Goal: Task Accomplishment & Management: Manage account settings

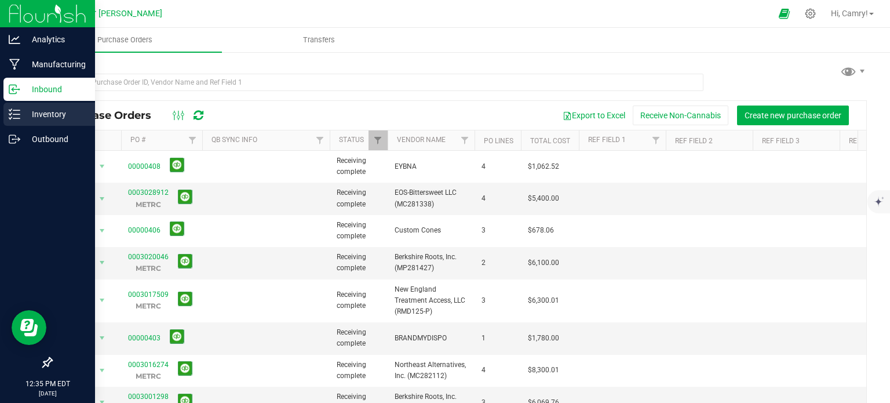
click at [52, 108] on p "Inventory" at bounding box center [55, 114] width 70 height 14
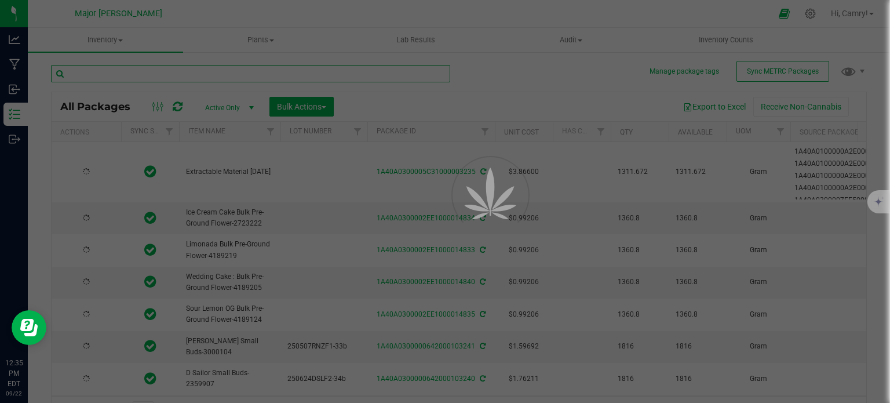
click at [164, 74] on input "text" at bounding box center [250, 73] width 399 height 17
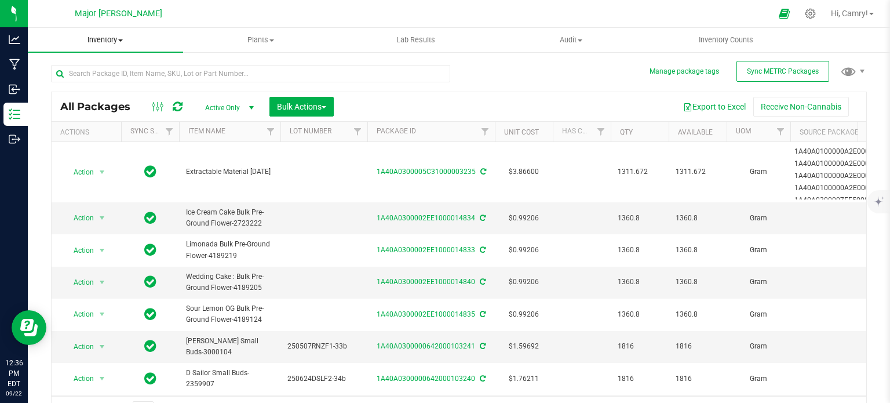
click at [90, 41] on span "Inventory" at bounding box center [105, 40] width 155 height 10
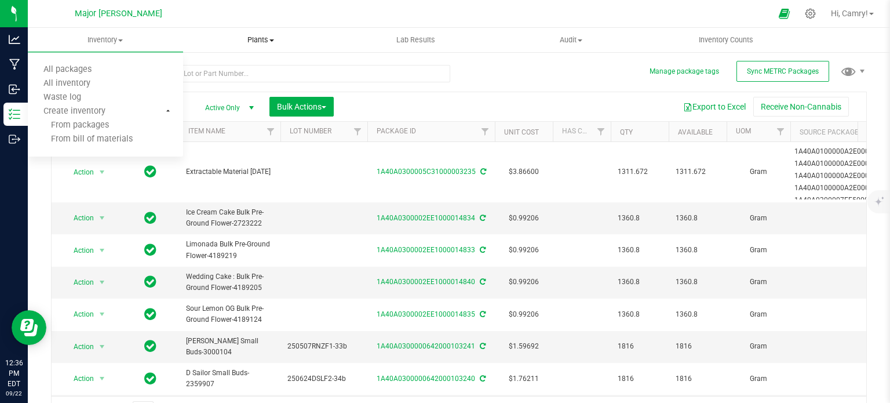
click at [183, 39] on link "Plants All plants Waste log" at bounding box center [260, 40] width 155 height 24
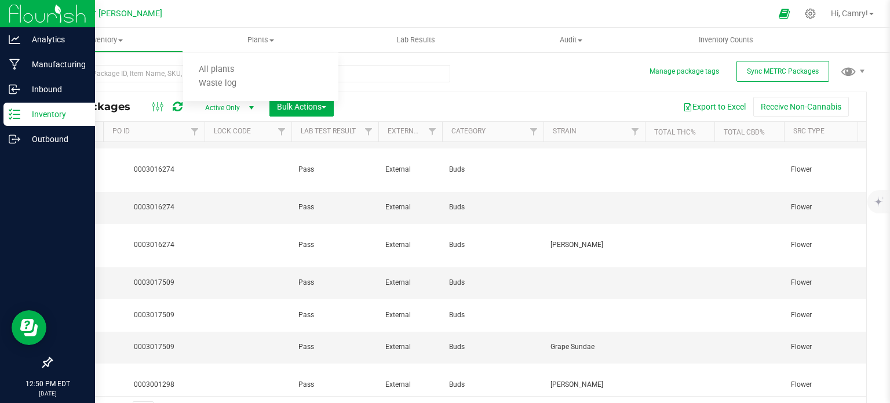
click at [32, 116] on p "Inventory" at bounding box center [55, 114] width 70 height 14
click at [15, 104] on div "Inventory" at bounding box center [49, 114] width 92 height 23
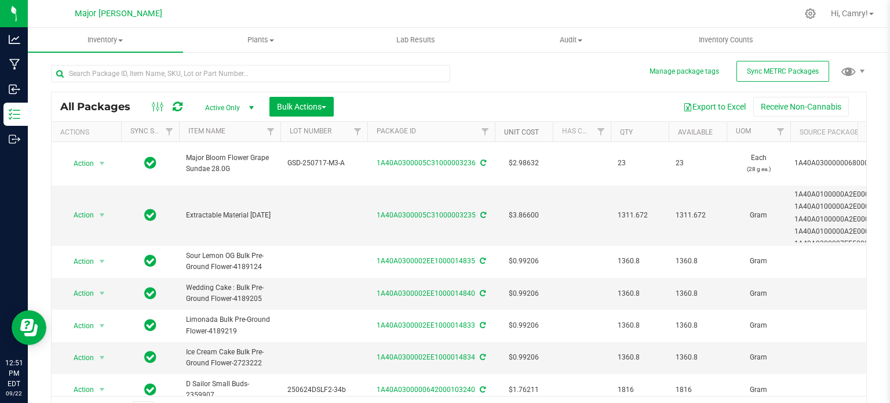
click at [528, 132] on link "Unit Cost" at bounding box center [521, 132] width 35 height 8
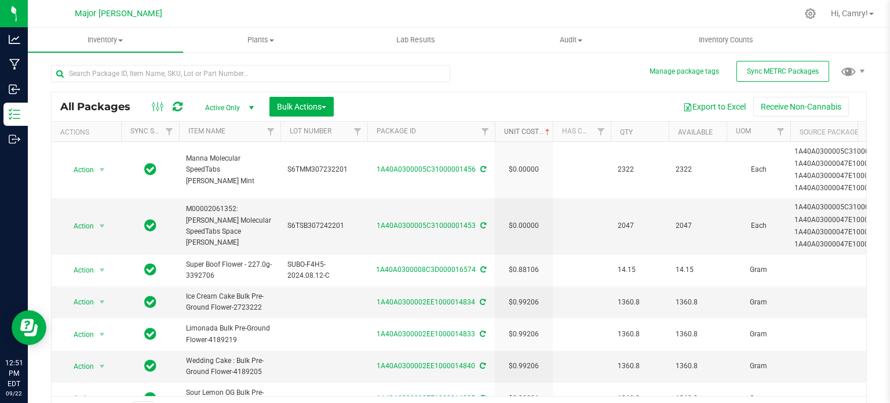
click at [526, 127] on link "Unit Cost" at bounding box center [528, 131] width 48 height 8
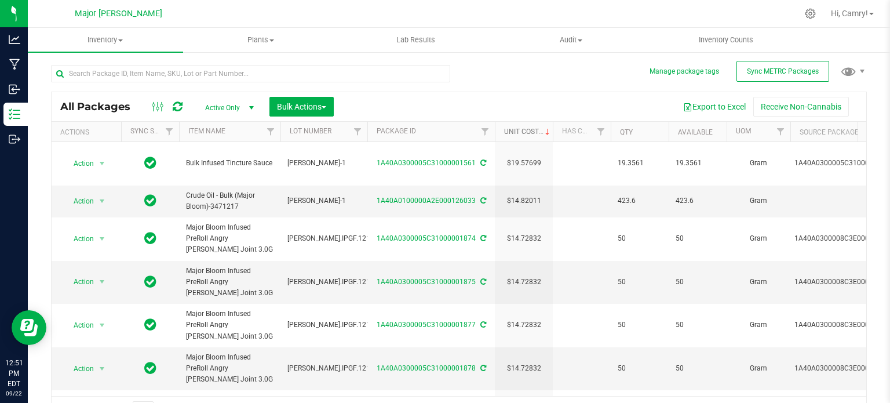
click at [528, 128] on link "Unit Cost" at bounding box center [528, 131] width 48 height 8
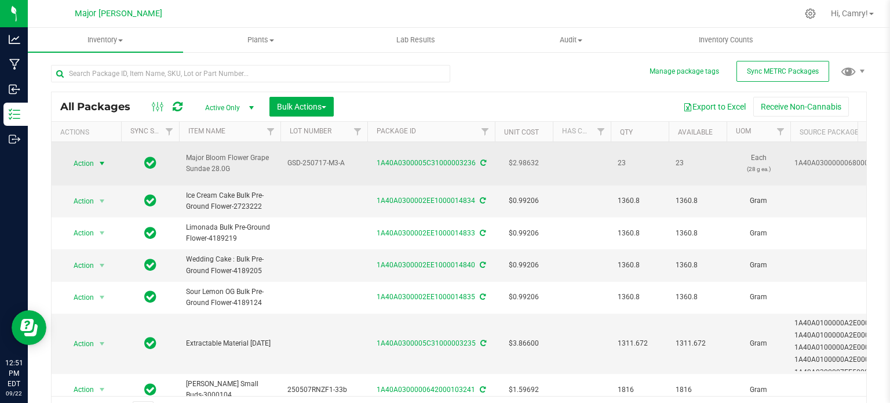
click at [92, 155] on span "Action" at bounding box center [78, 163] width 31 height 16
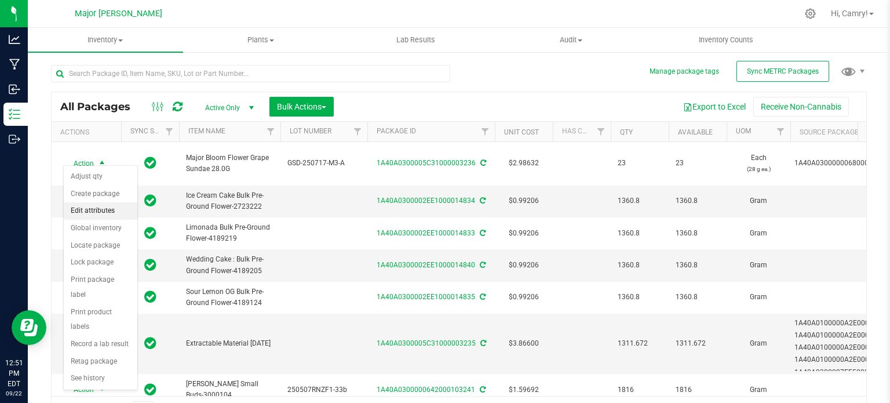
click at [109, 207] on li "Edit attributes" at bounding box center [101, 210] width 74 height 17
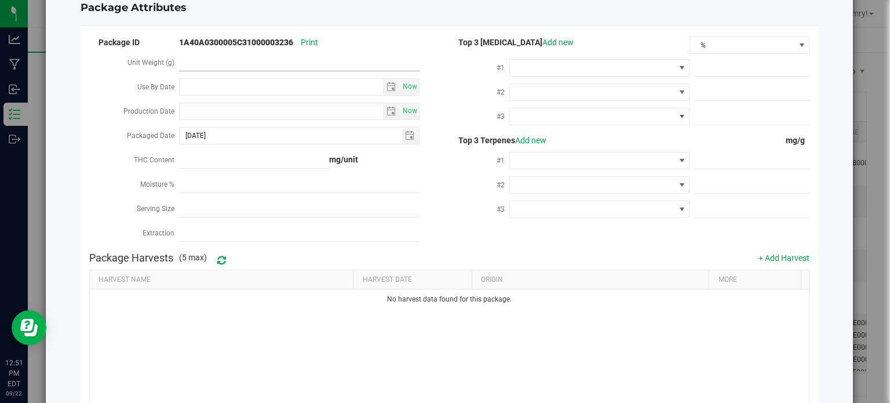
scroll to position [30, 0]
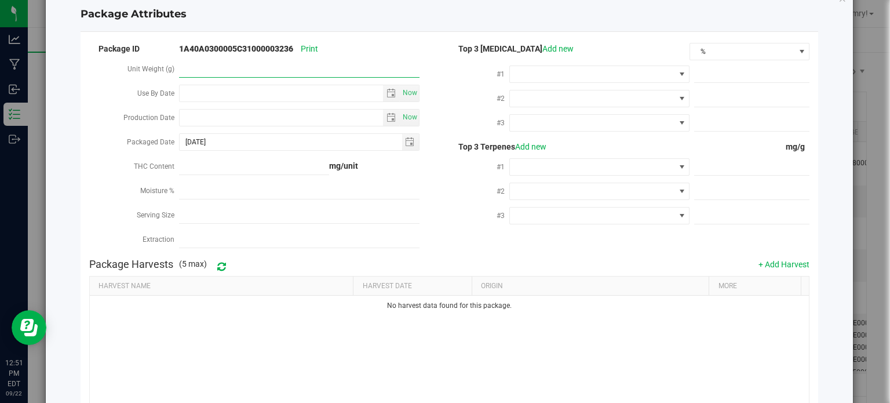
click at [220, 69] on span at bounding box center [299, 69] width 240 height 17
type input "644"
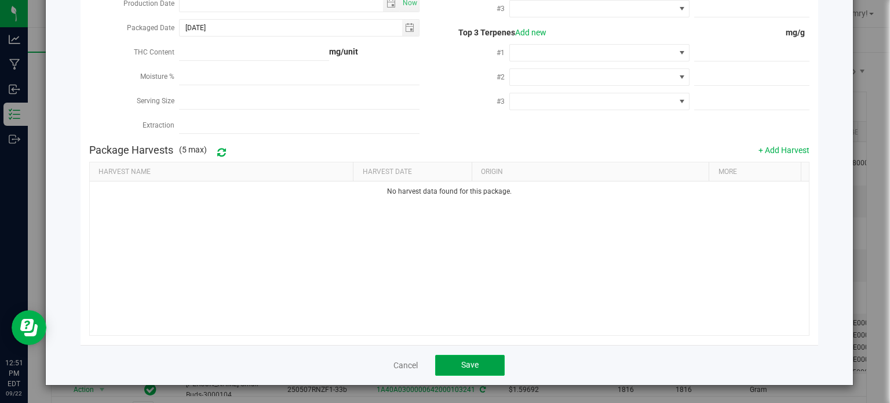
type input "644.0000"
click at [453, 361] on button "Save" at bounding box center [470, 365] width 70 height 21
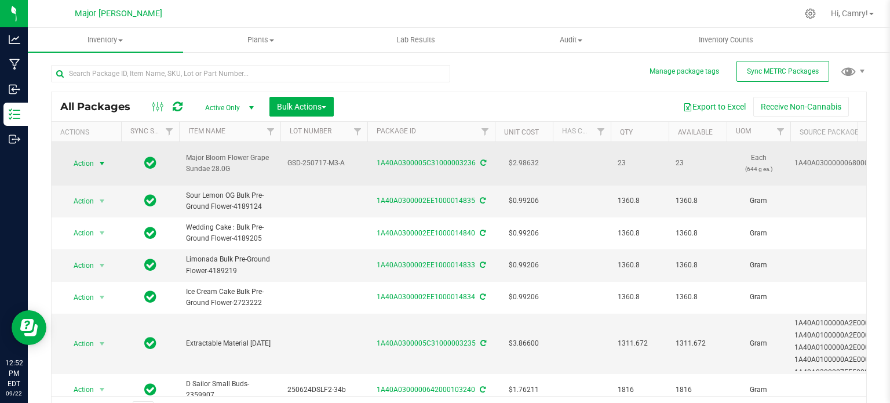
click at [94, 158] on span "Action" at bounding box center [78, 163] width 31 height 16
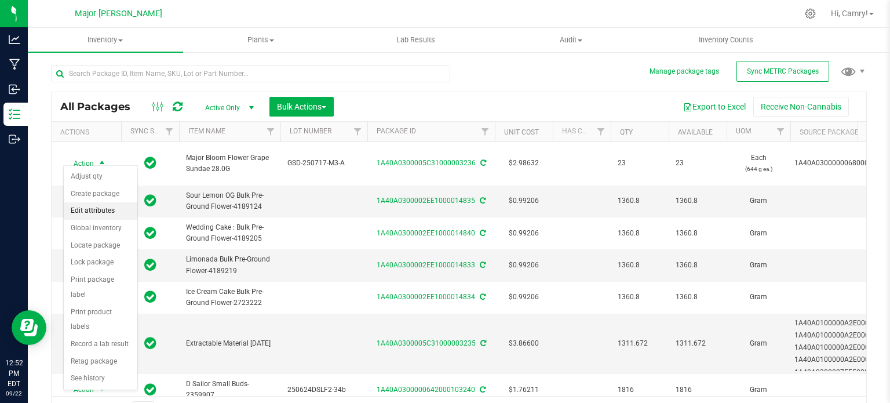
click at [91, 213] on li "Edit attributes" at bounding box center [101, 210] width 74 height 17
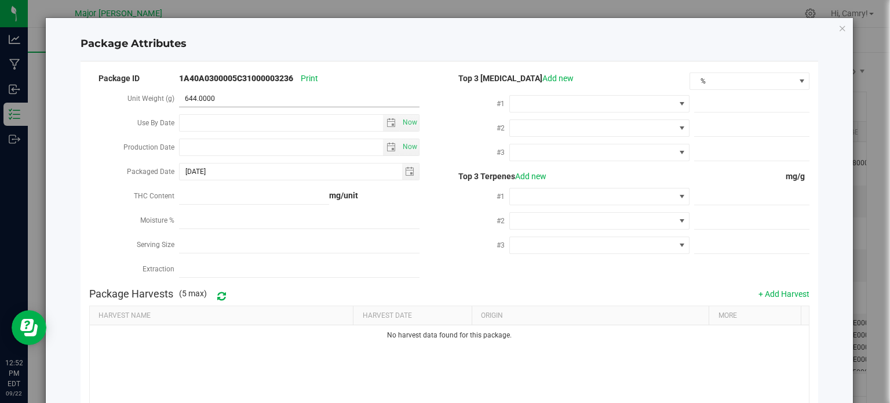
click at [222, 98] on span "644.0000 644" at bounding box center [299, 98] width 240 height 17
type input "6"
type input "28"
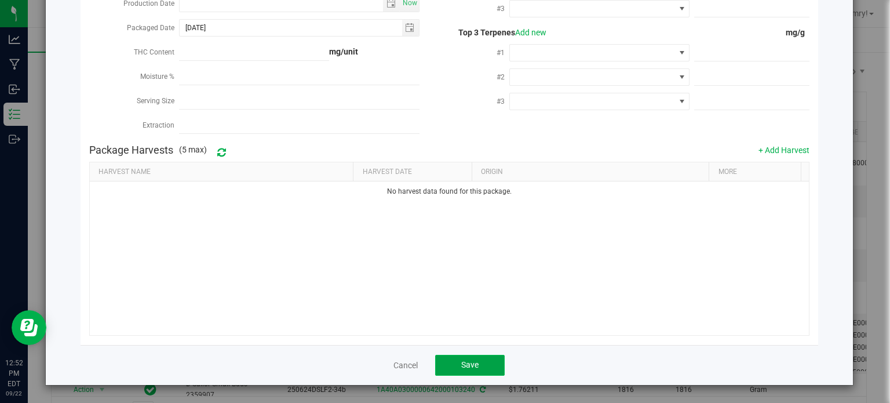
type input "28.0000"
click at [487, 368] on button "Save" at bounding box center [470, 365] width 70 height 21
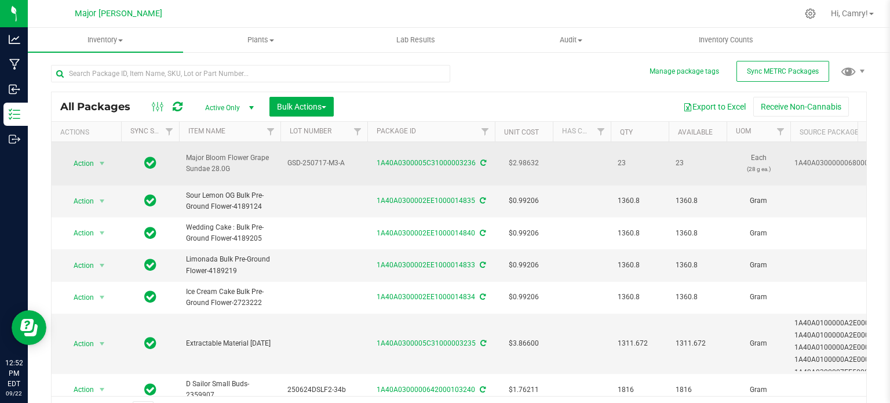
click at [232, 160] on span "Major Bloom Flower Grape Sundae 28.0G" at bounding box center [229, 163] width 87 height 22
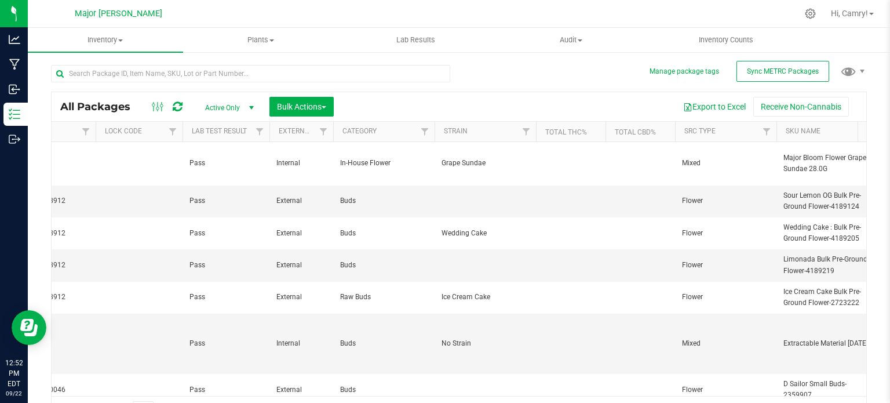
scroll to position [0, 0]
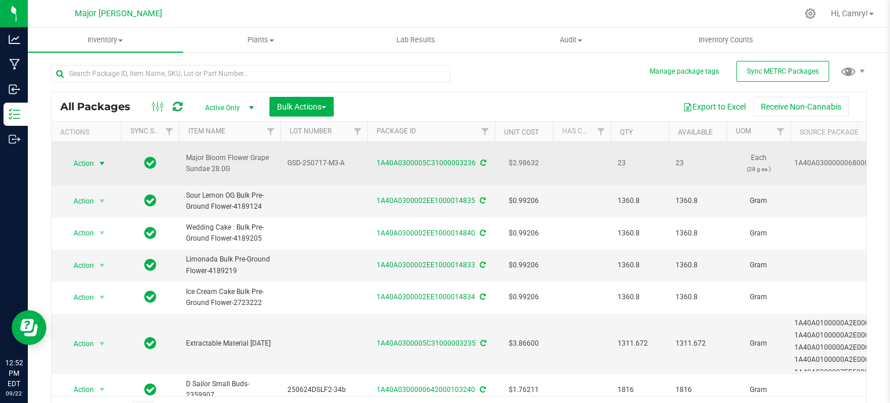
click at [97, 155] on span "select" at bounding box center [102, 163] width 14 height 16
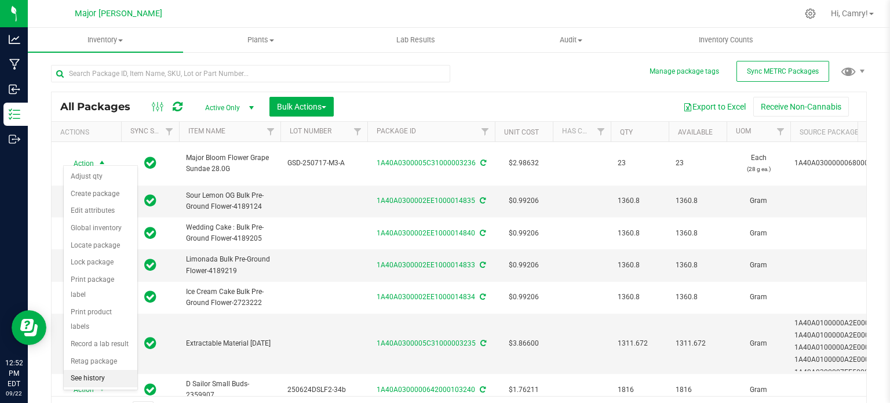
click at [112, 370] on li "See history" at bounding box center [101, 378] width 74 height 17
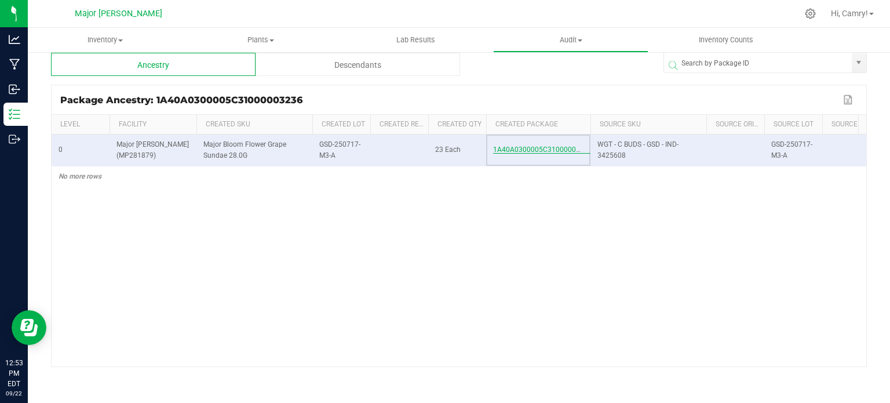
click at [570, 152] on span "1A40A0300005C31000003236" at bounding box center [542, 149] width 99 height 8
click at [513, 147] on span "1A40A0300005C31000003236" at bounding box center [542, 149] width 99 height 8
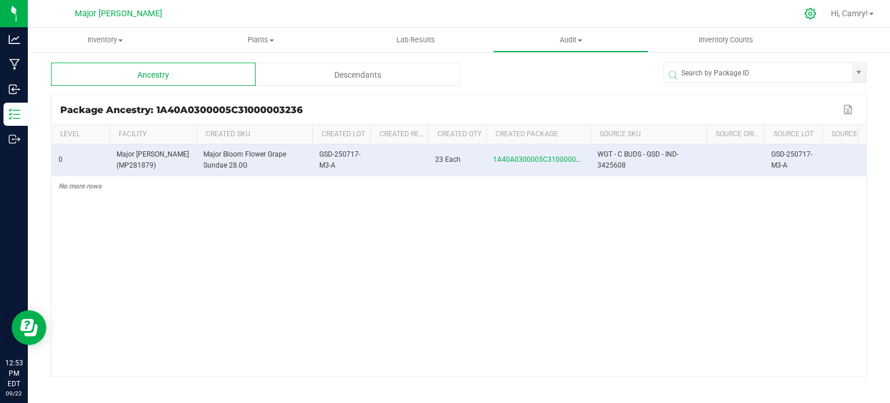
click at [809, 18] on icon at bounding box center [810, 13] width 11 height 11
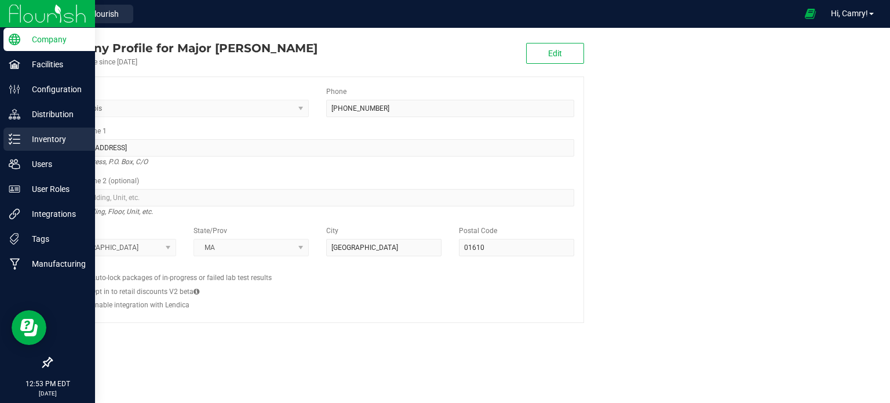
click at [36, 134] on p "Inventory" at bounding box center [55, 139] width 70 height 14
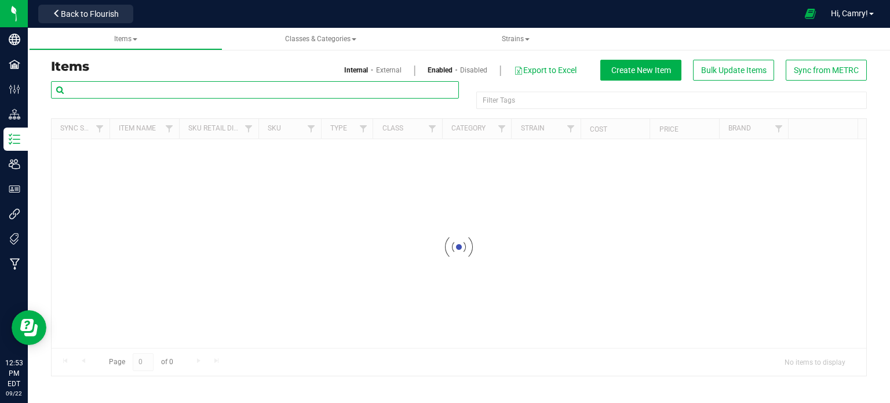
click at [148, 88] on input "text" at bounding box center [255, 89] width 408 height 17
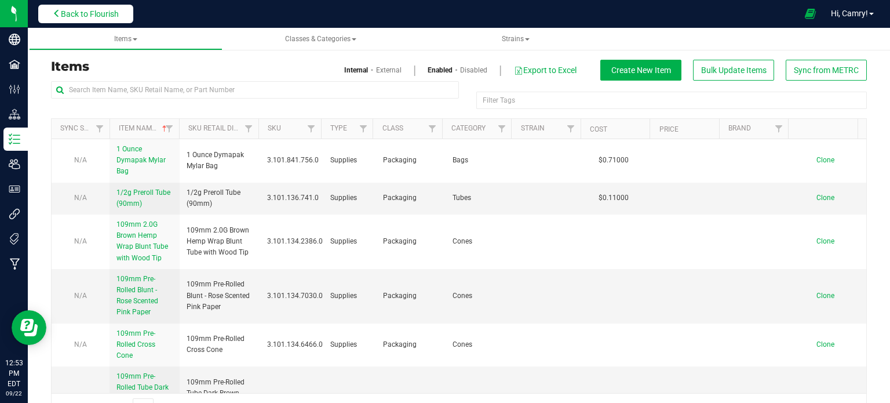
click at [125, 10] on button "Back to Flourish" at bounding box center [85, 14] width 95 height 19
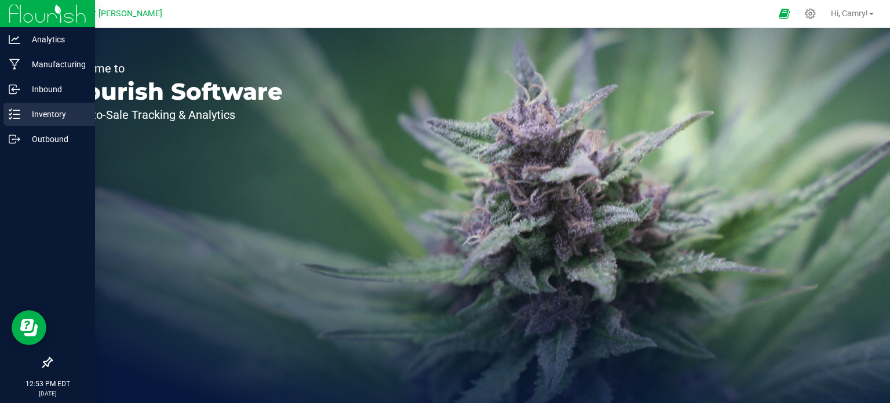
click at [21, 115] on p "Inventory" at bounding box center [55, 114] width 70 height 14
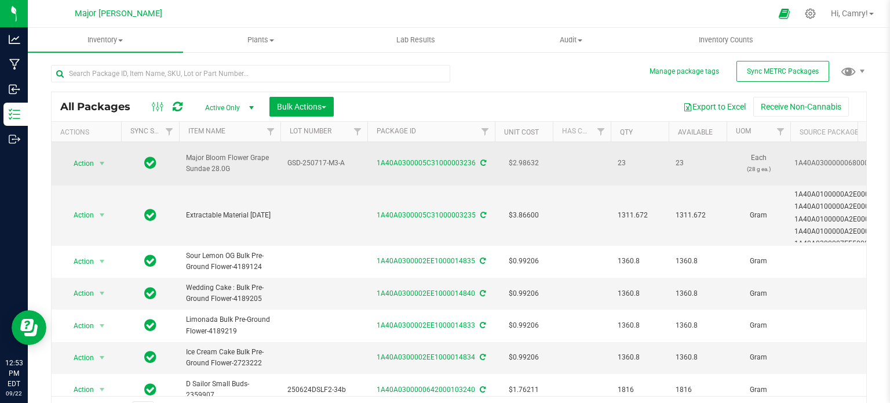
click at [538, 154] on td "$2.98632" at bounding box center [524, 163] width 58 height 43
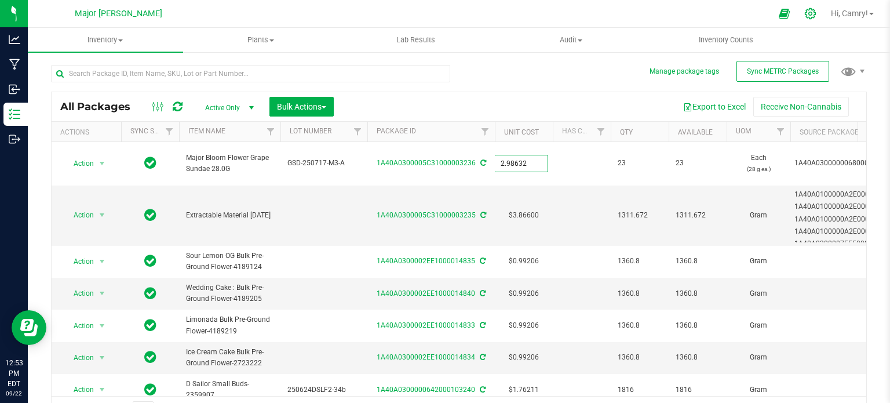
click at [817, 13] on div at bounding box center [810, 13] width 29 height 25
click at [804, 13] on icon at bounding box center [810, 14] width 12 height 12
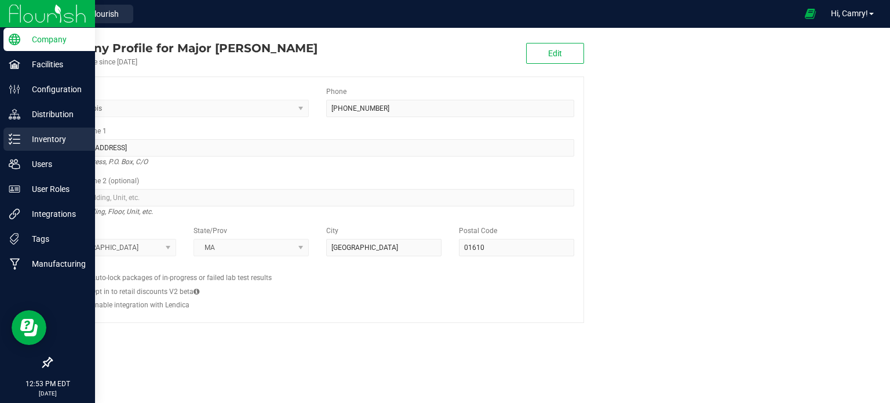
click at [25, 136] on p "Inventory" at bounding box center [55, 139] width 70 height 14
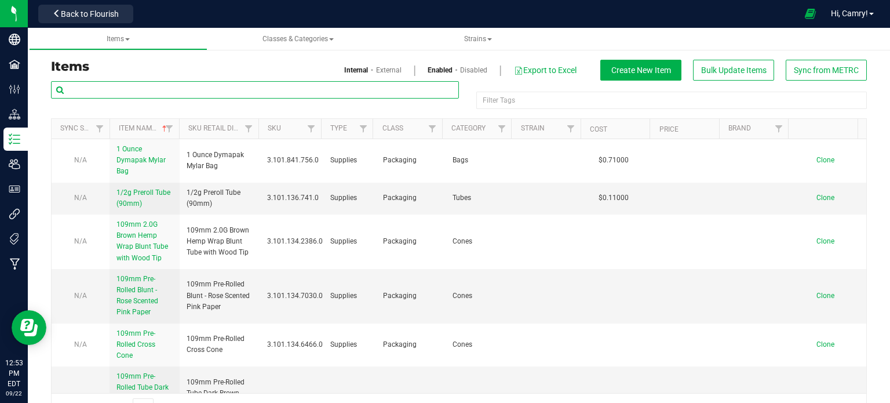
click at [162, 85] on input "text" at bounding box center [255, 89] width 408 height 17
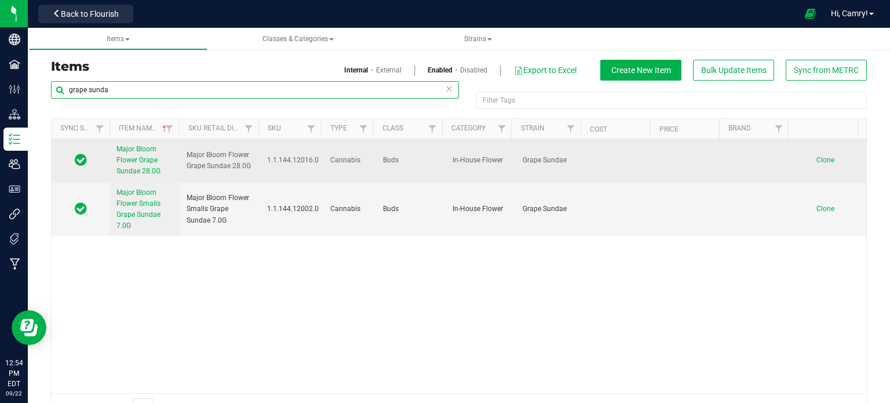
type input "grape sunda"
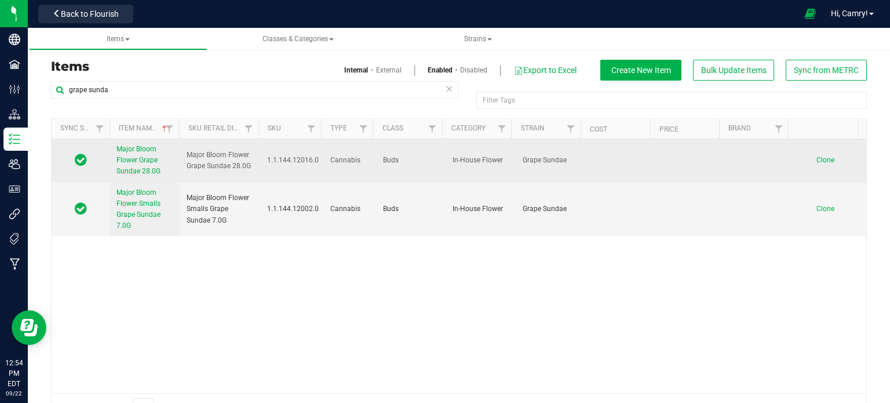
click at [140, 169] on span "Major Bloom Flower Grape Sundae 28.0G" at bounding box center [138, 160] width 44 height 30
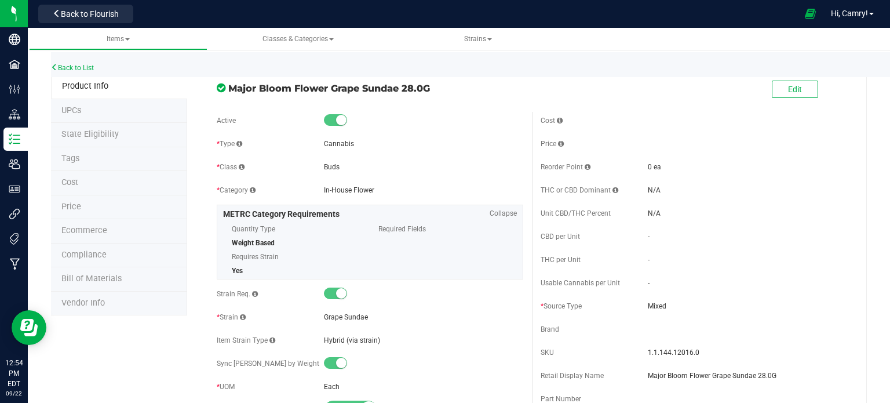
click at [96, 277] on span "Bill of Materials" at bounding box center [91, 278] width 60 height 10
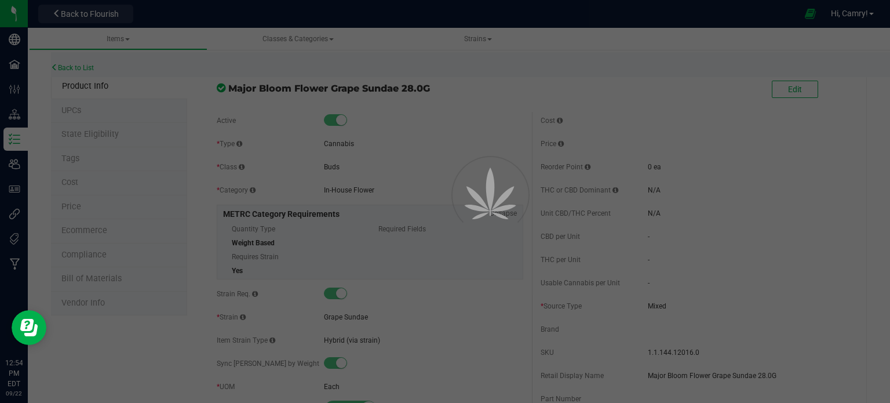
select select "914"
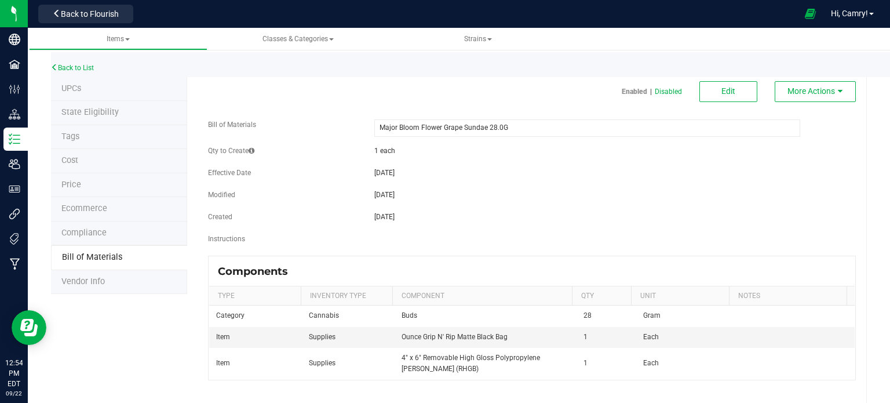
scroll to position [33, 0]
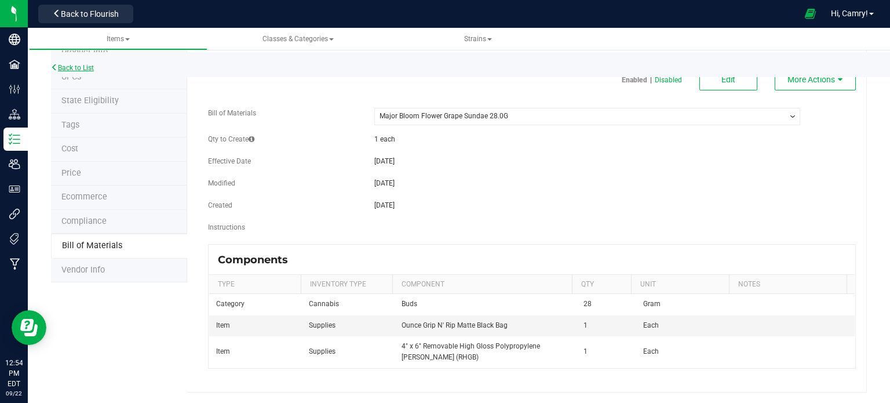
click at [79, 65] on link "Back to List" at bounding box center [72, 68] width 43 height 8
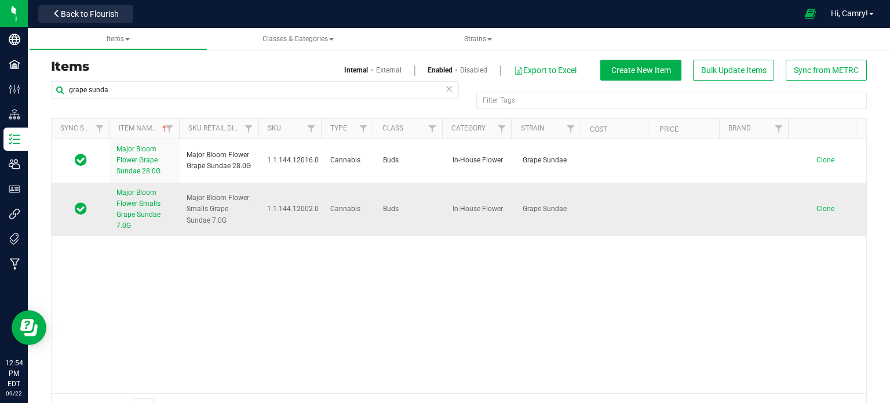
click at [140, 209] on link "Major Bloom Flower Smalls Grape Sundae 7.0G" at bounding box center [144, 209] width 56 height 45
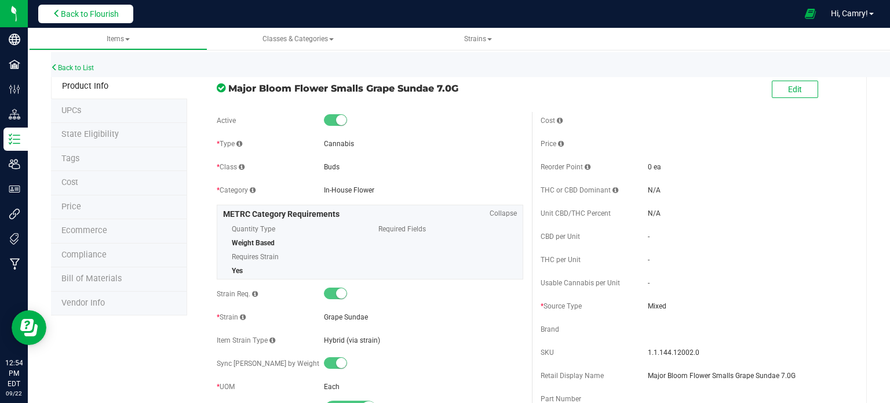
click at [93, 11] on span "Back to Flourish" at bounding box center [90, 13] width 58 height 9
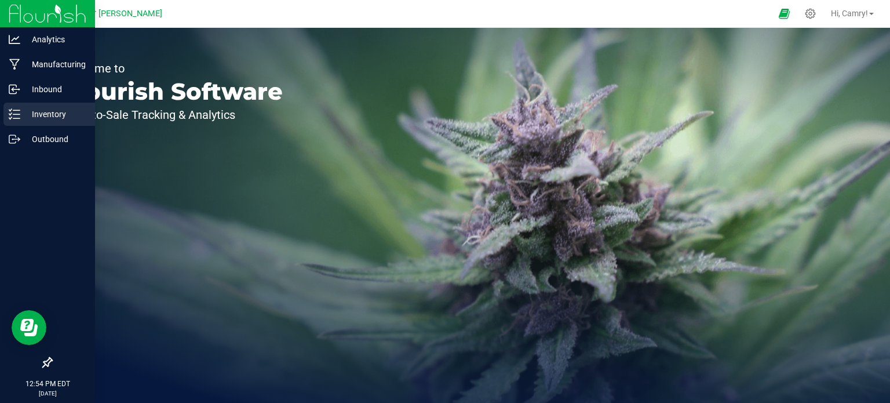
click at [31, 119] on p "Inventory" at bounding box center [55, 114] width 70 height 14
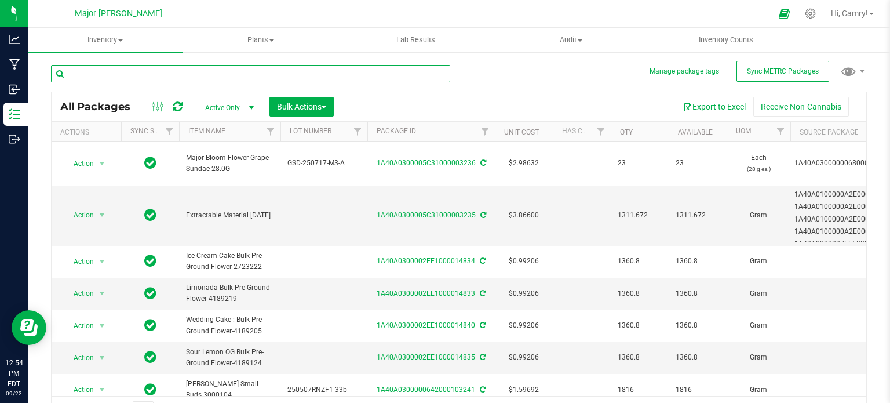
click at [171, 73] on input "text" at bounding box center [250, 73] width 399 height 17
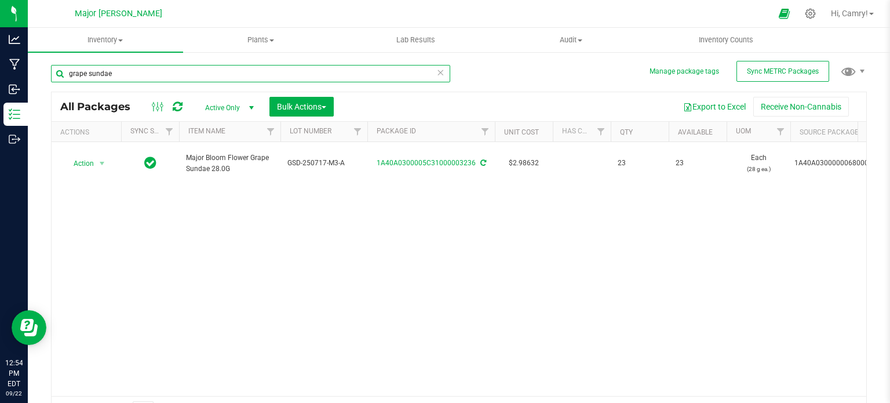
type input "grape sundae"
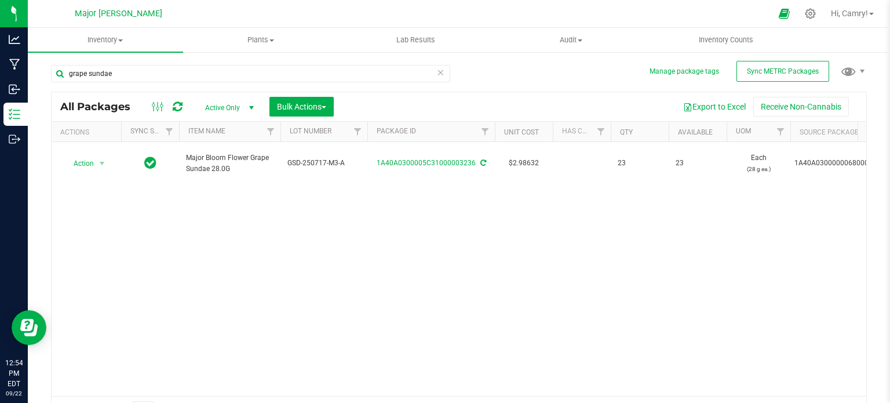
click at [436, 72] on icon at bounding box center [440, 72] width 8 height 14
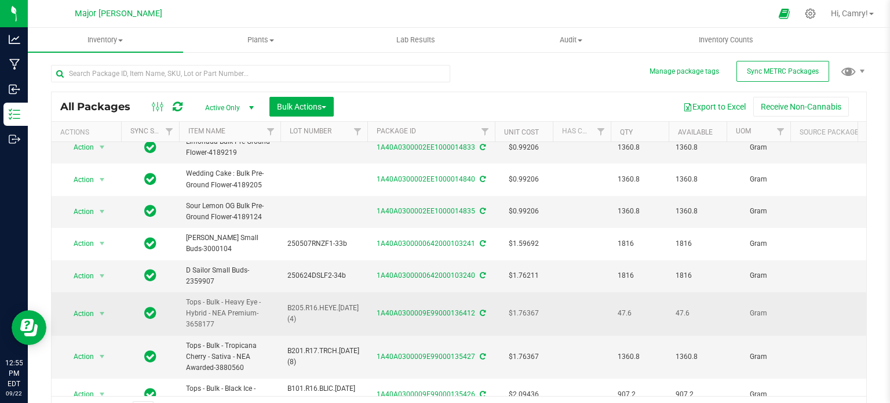
scroll to position [174, 0]
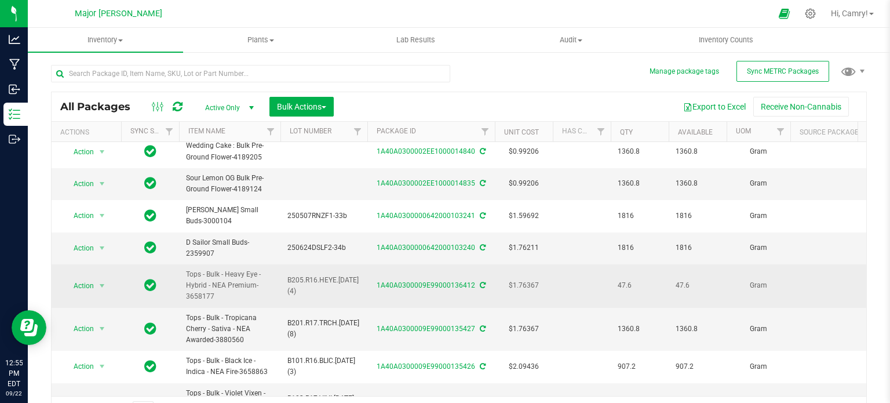
drag, startPoint x: 619, startPoint y: 275, endPoint x: 636, endPoint y: 271, distance: 17.8
click at [636, 280] on span "47.6" at bounding box center [640, 285] width 44 height 11
click at [583, 286] on td at bounding box center [582, 285] width 58 height 43
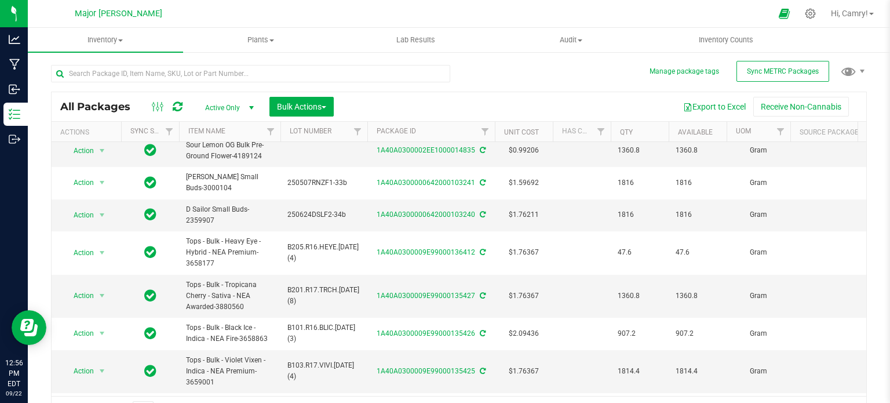
scroll to position [0, 0]
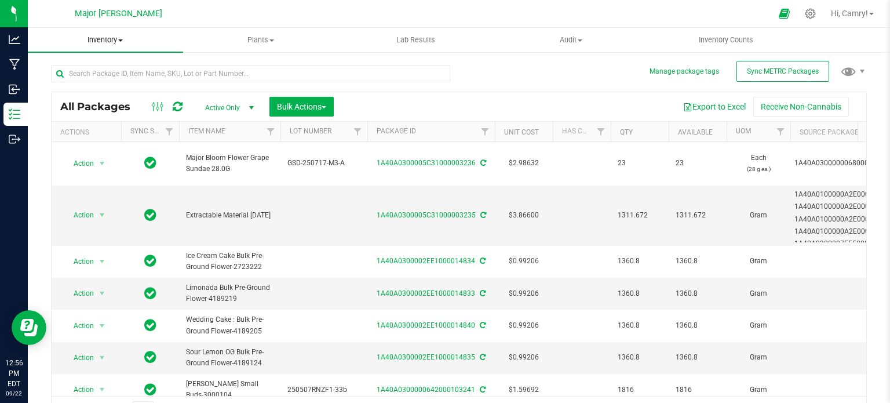
click at [93, 34] on uib-tab-heading "Inventory All packages All inventory Waste log Create inventory" at bounding box center [105, 40] width 155 height 24
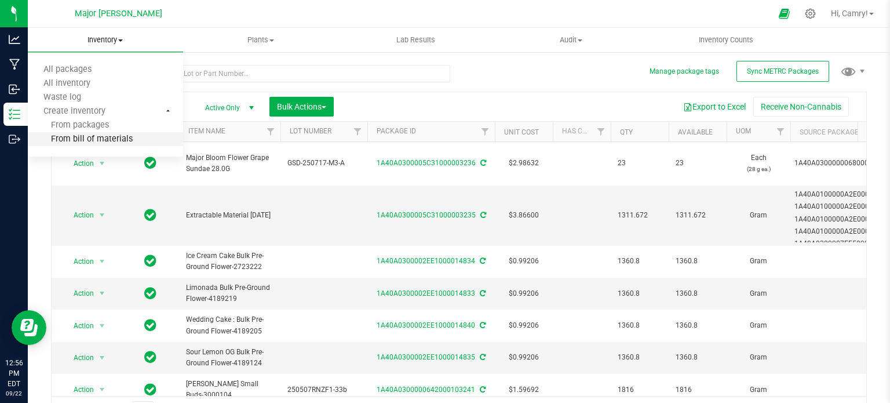
click at [112, 138] on span "From bill of materials" at bounding box center [80, 139] width 105 height 10
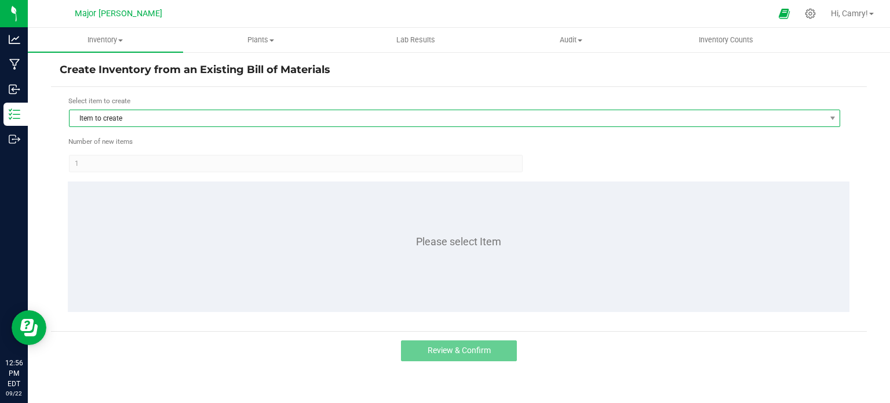
click at [190, 114] on span "Item to create" at bounding box center [447, 118] width 755 height 16
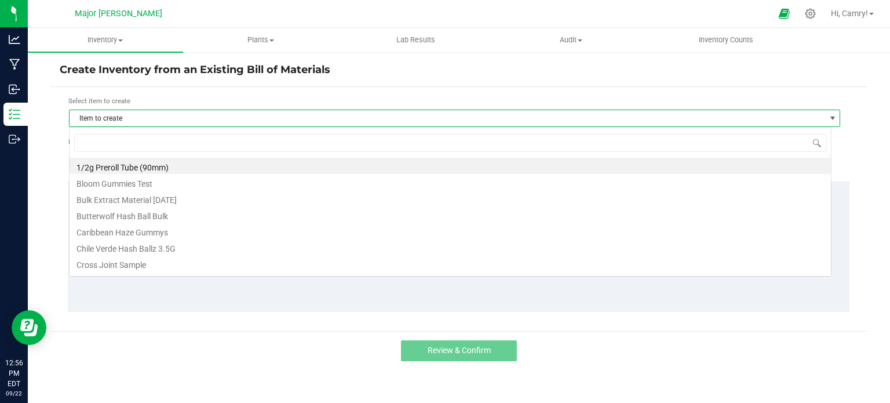
scroll to position [17, 762]
type input "grape"
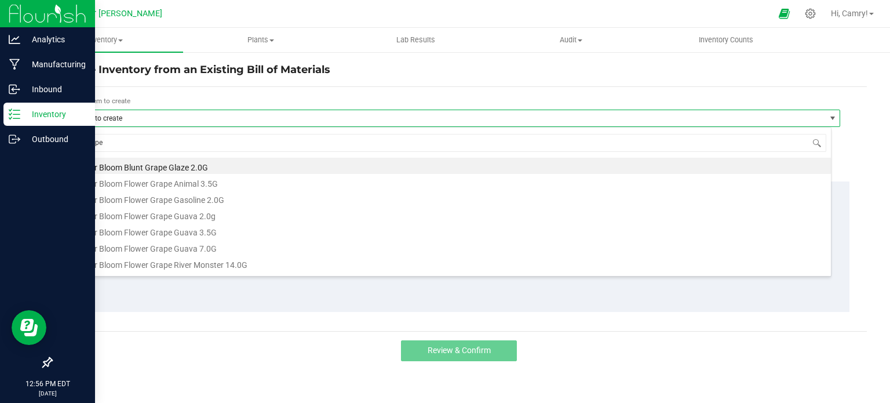
click at [24, 118] on p "Inventory" at bounding box center [55, 114] width 70 height 14
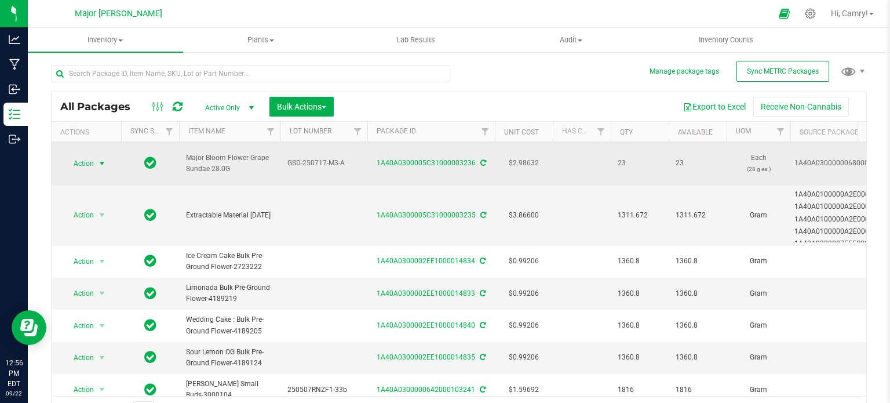
click at [89, 157] on span "Action" at bounding box center [78, 163] width 31 height 16
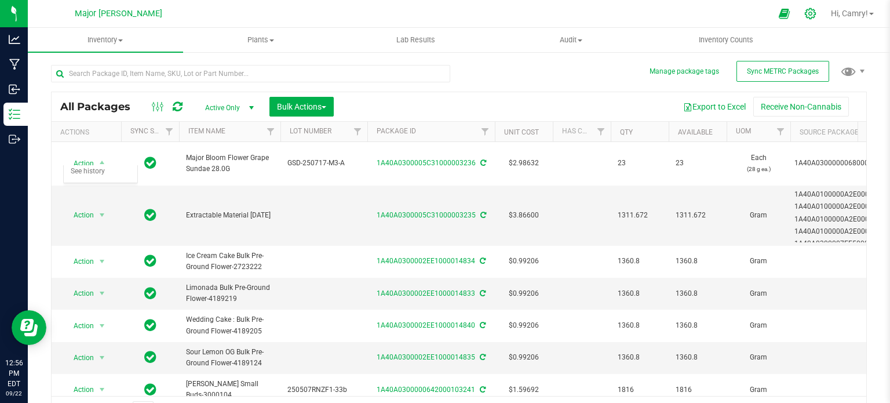
click at [805, 9] on icon at bounding box center [810, 14] width 12 height 12
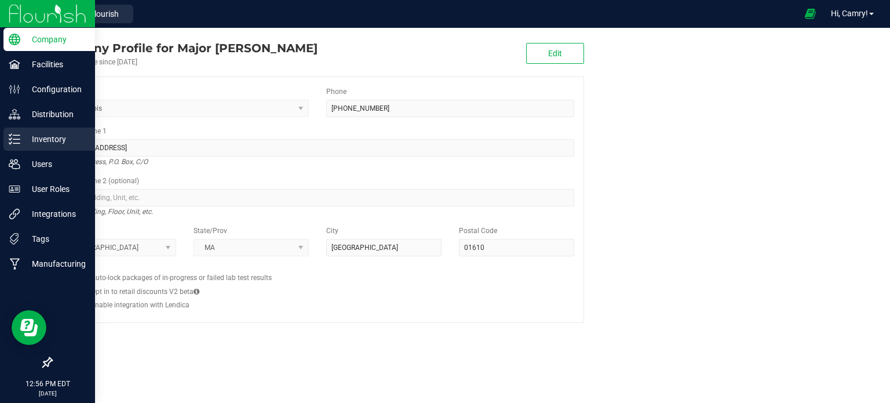
click at [34, 129] on div "Inventory" at bounding box center [49, 138] width 92 height 23
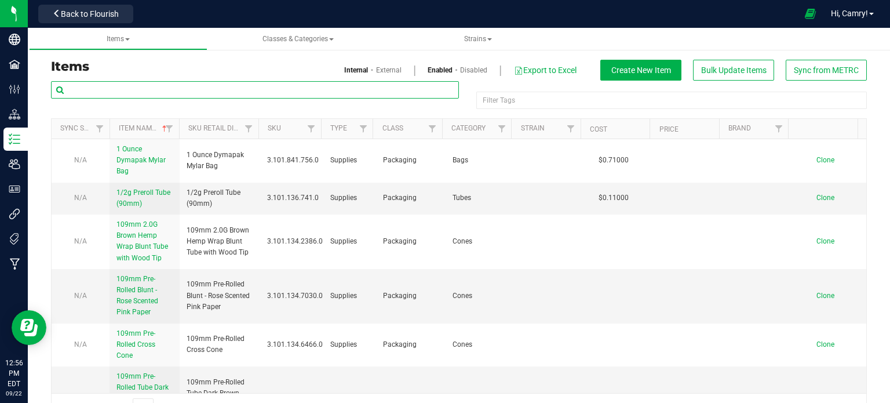
click at [238, 90] on input "text" at bounding box center [255, 89] width 408 height 17
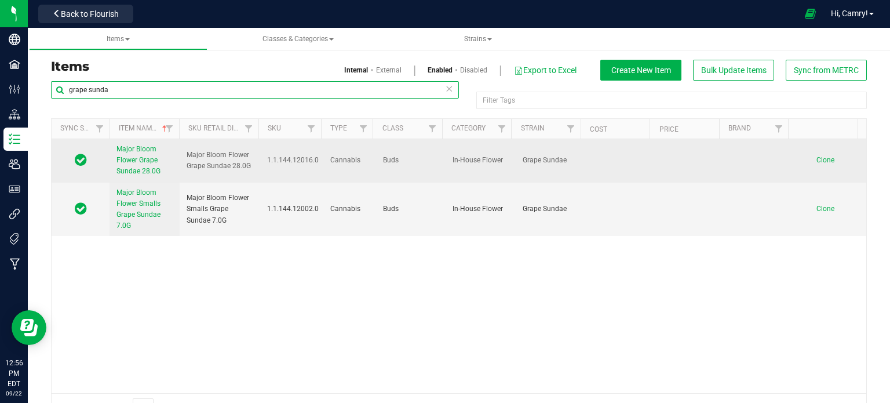
type input "grape sunda"
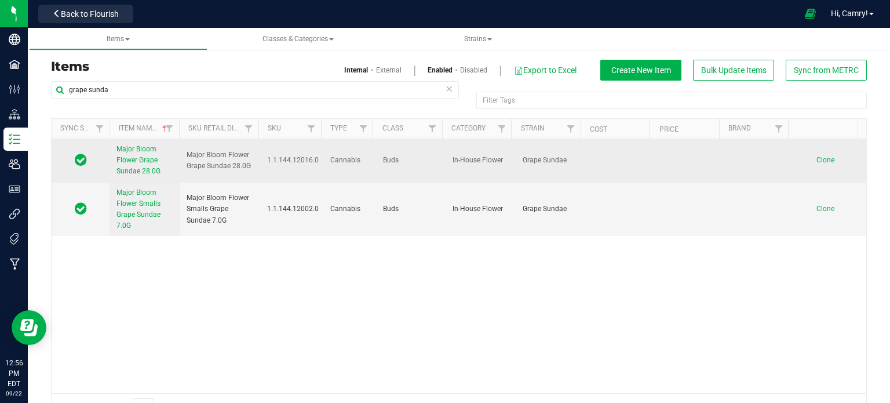
click at [139, 165] on link "Major Bloom Flower Grape Sundae 28.0G" at bounding box center [144, 161] width 56 height 34
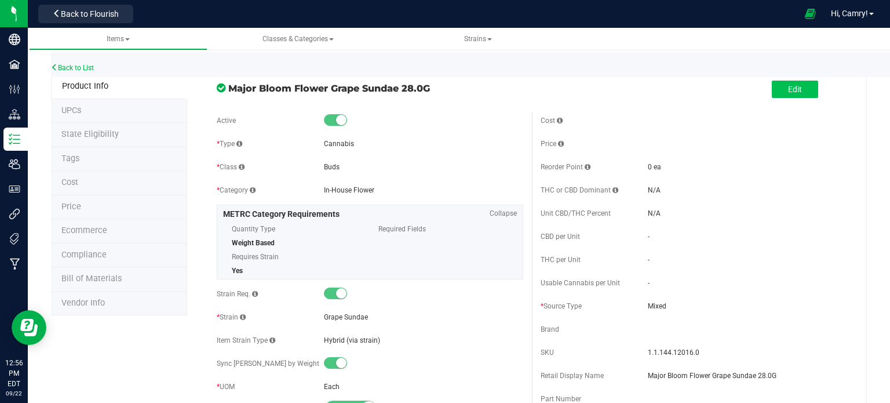
click at [763, 83] on div "Edit" at bounding box center [694, 89] width 324 height 29
click at [772, 90] on button "Edit" at bounding box center [795, 89] width 46 height 17
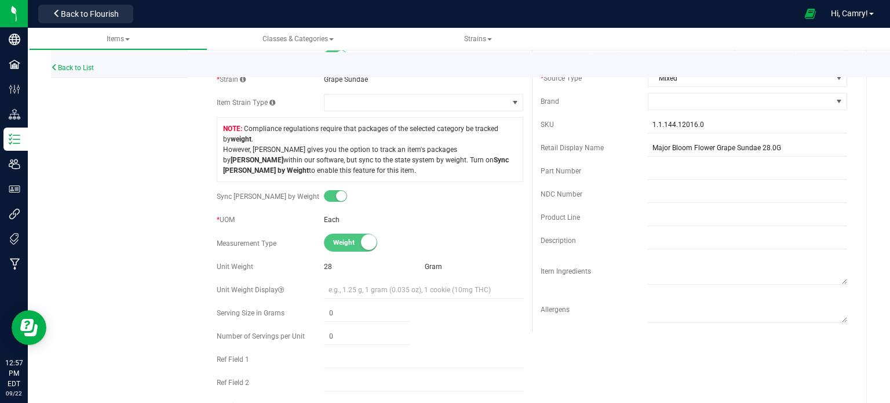
scroll to position [290, 0]
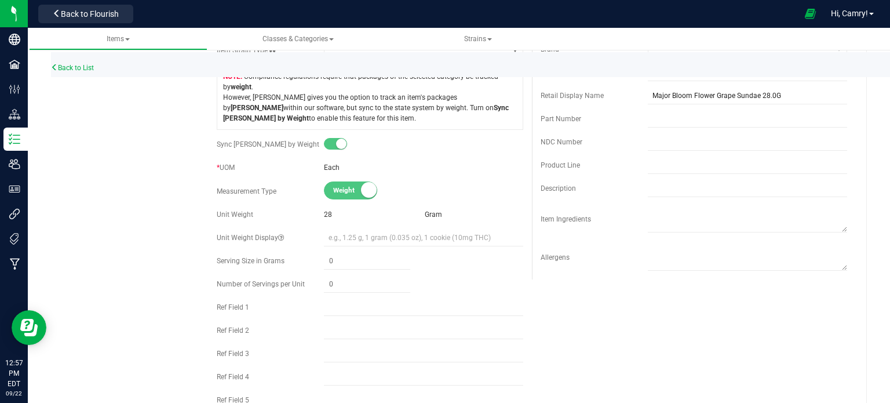
click at [344, 218] on div "28" at bounding box center [373, 214] width 98 height 10
click at [344, 213] on div "28" at bounding box center [373, 214] width 98 height 10
click at [340, 206] on div "Unit Weight 28 Gram" at bounding box center [370, 214] width 306 height 17
click at [328, 213] on span "28" at bounding box center [328, 214] width 8 height 8
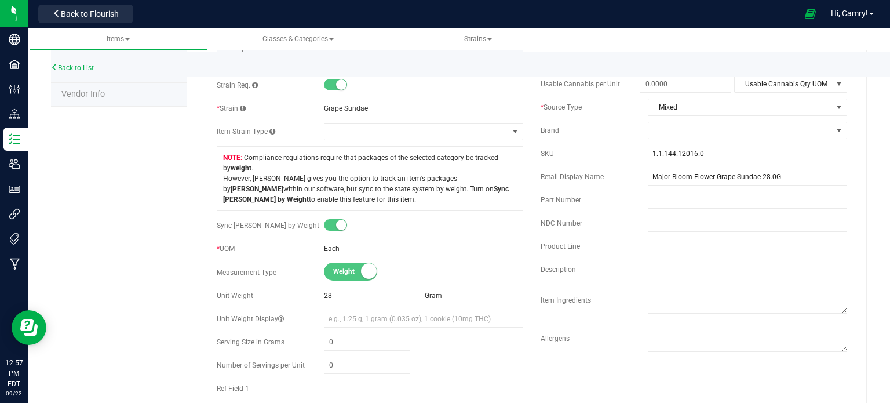
scroll to position [232, 0]
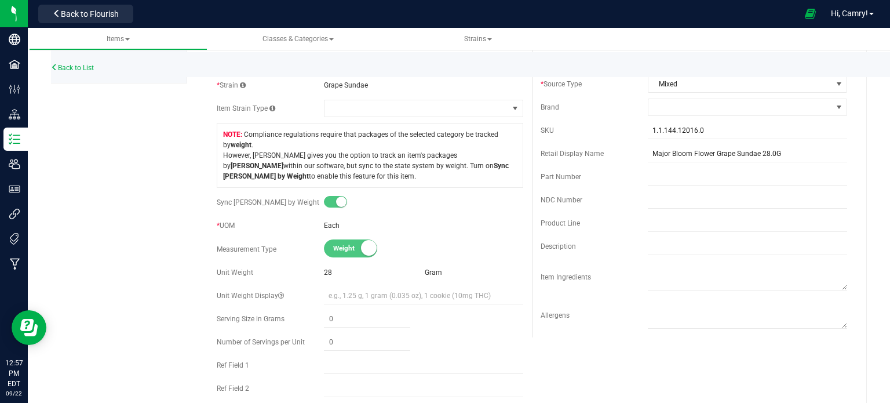
click at [336, 200] on small at bounding box center [341, 201] width 10 height 10
click at [340, 210] on div "Sync [PERSON_NAME] by Weight" at bounding box center [370, 201] width 306 height 17
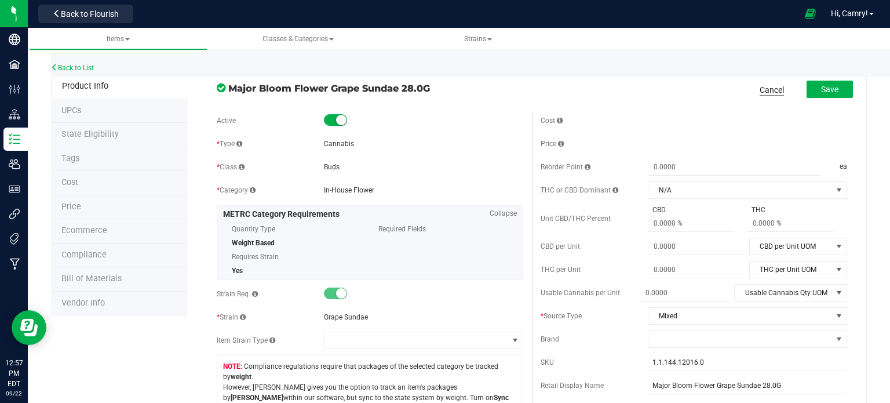
click at [765, 88] on link "Cancel" at bounding box center [771, 90] width 24 height 12
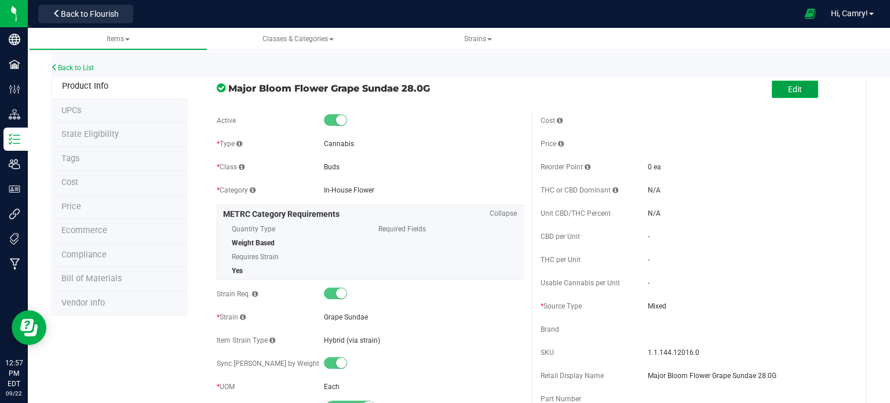
click at [772, 90] on button "Edit" at bounding box center [795, 89] width 46 height 17
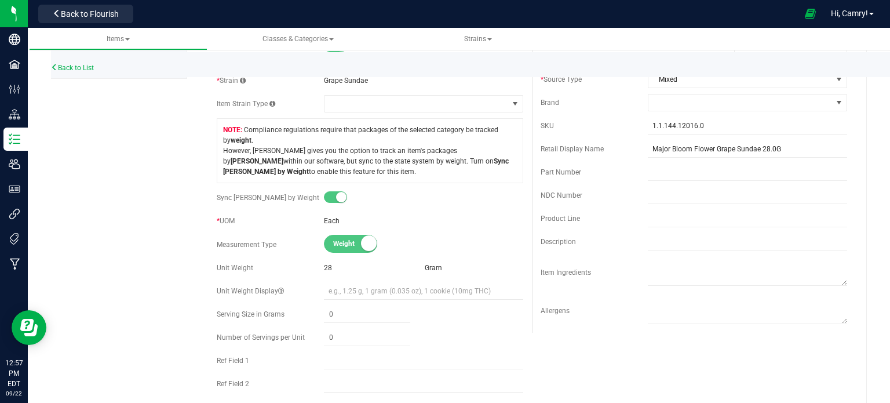
scroll to position [232, 0]
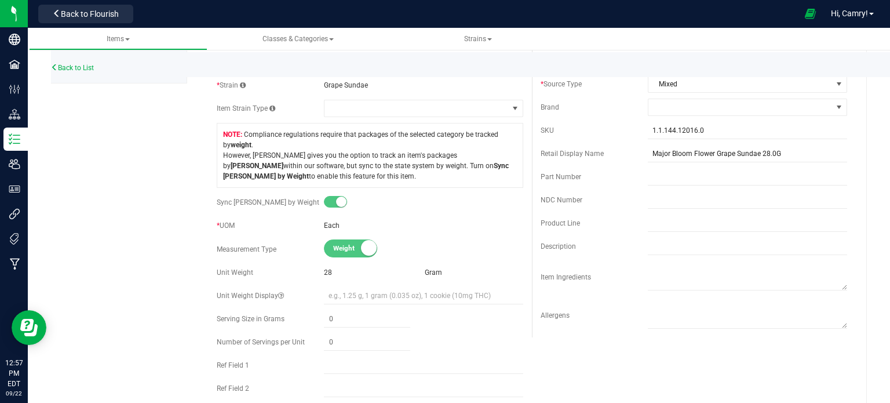
click at [433, 272] on span "Gram" at bounding box center [433, 272] width 17 height 8
click at [364, 251] on small at bounding box center [369, 248] width 16 height 16
click at [368, 296] on input "text" at bounding box center [423, 295] width 199 height 17
click at [399, 229] on div "Each" at bounding box center [423, 225] width 199 height 10
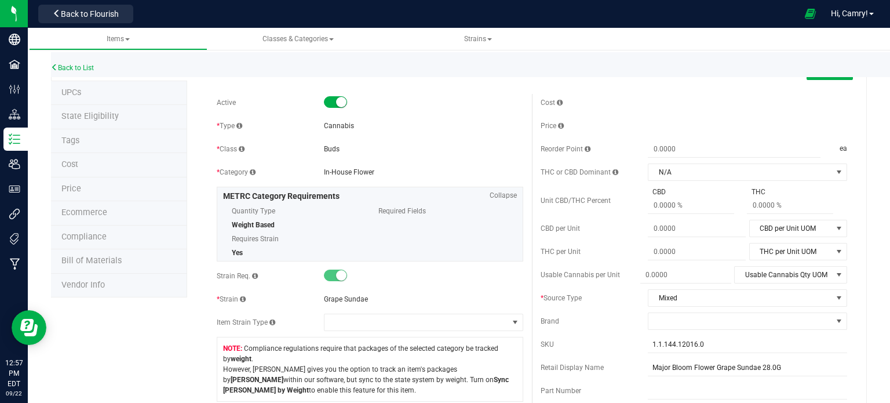
scroll to position [0, 0]
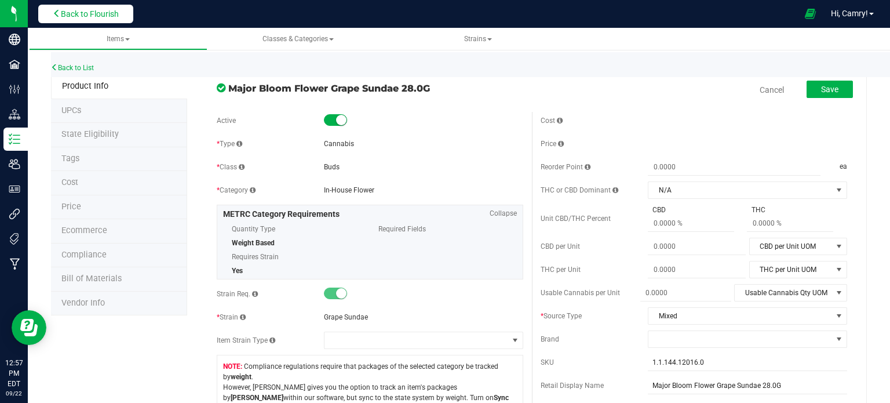
click at [90, 20] on button "Back to Flourish" at bounding box center [85, 14] width 95 height 19
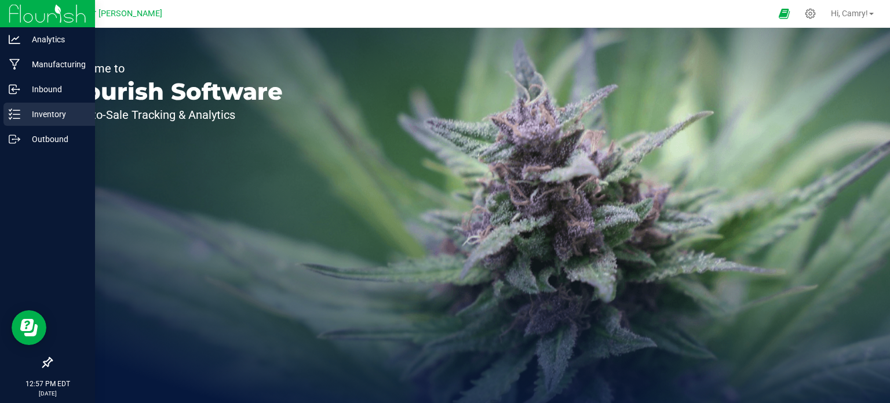
click at [23, 114] on p "Inventory" at bounding box center [55, 114] width 70 height 14
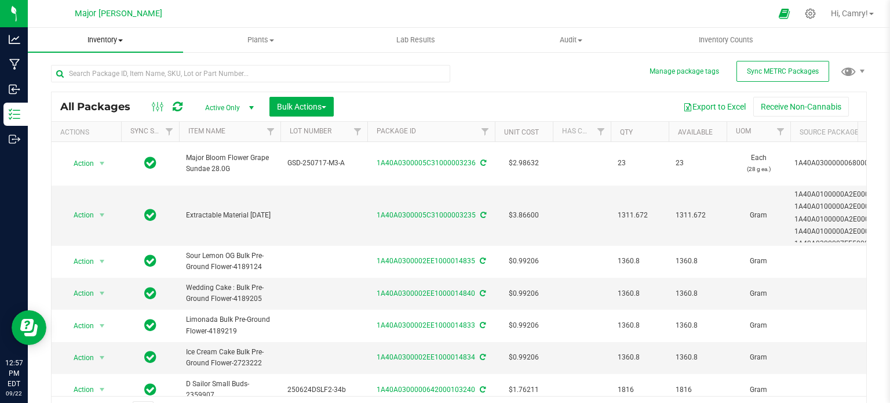
click at [93, 44] on span "Inventory" at bounding box center [105, 40] width 155 height 10
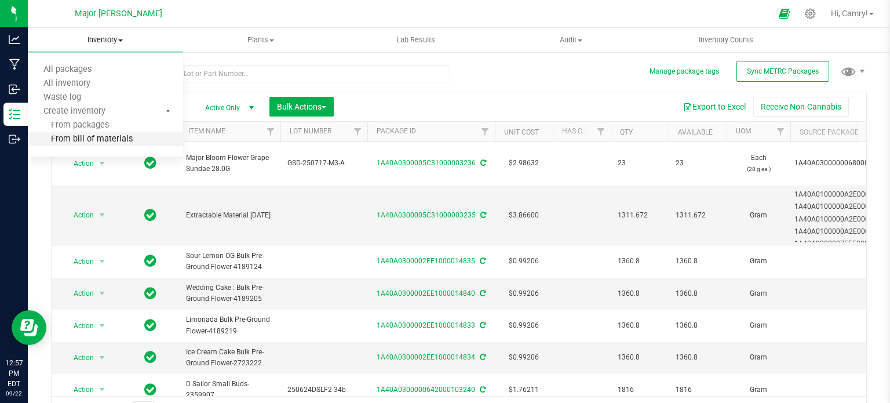
click at [111, 140] on span "From bill of materials" at bounding box center [80, 139] width 105 height 10
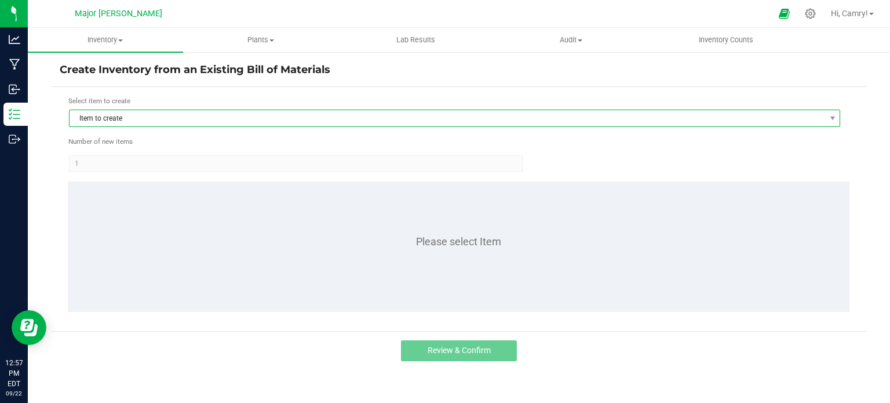
click at [312, 113] on span "Item to create" at bounding box center [447, 118] width 755 height 16
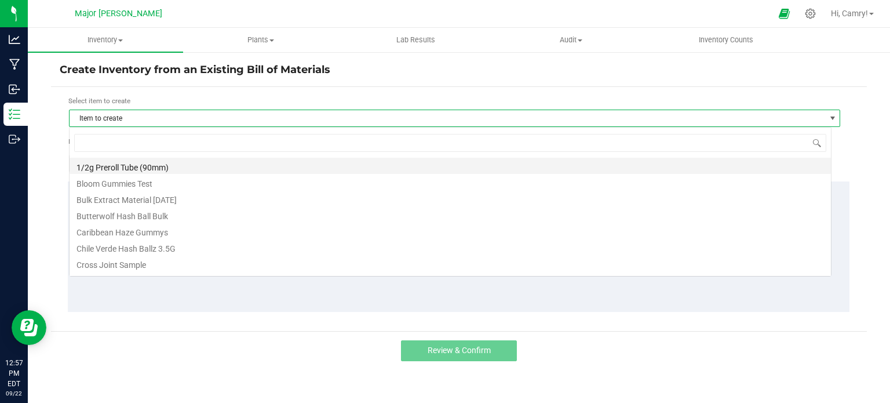
scroll to position [17, 762]
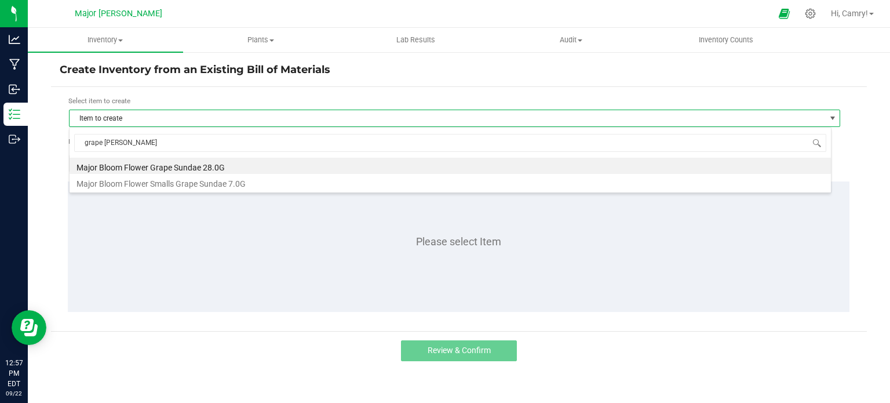
type input "grape sunda"
click at [313, 156] on div "grape sunda Major Bloom Flower Grape Sundae 28.0G Major Bloom Flower Smalls Gra…" at bounding box center [450, 160] width 762 height 66
click at [290, 158] on li "Major Bloom Flower Grape Sundae 28.0G" at bounding box center [450, 166] width 761 height 16
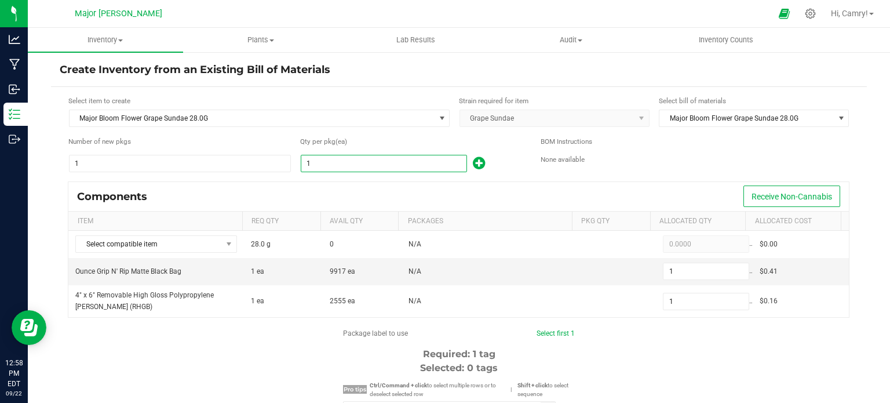
click at [318, 164] on input "1" at bounding box center [383, 163] width 165 height 16
type input "2"
type input "23"
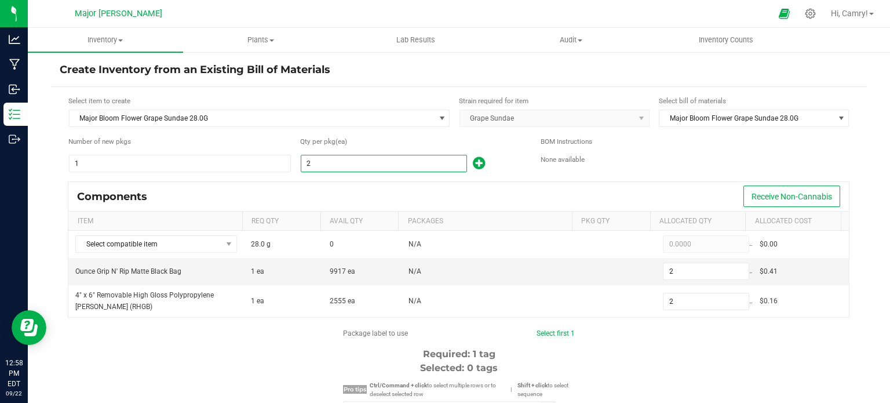
type input "23"
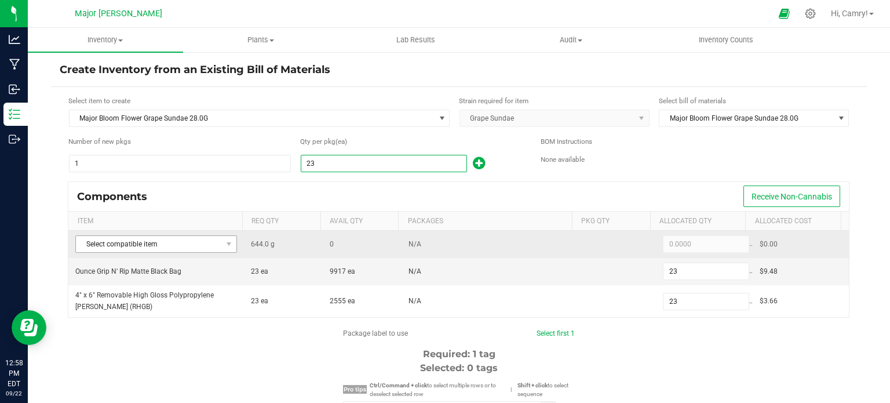
type input "23"
click at [209, 243] on span "Select compatible item" at bounding box center [149, 244] width 146 height 16
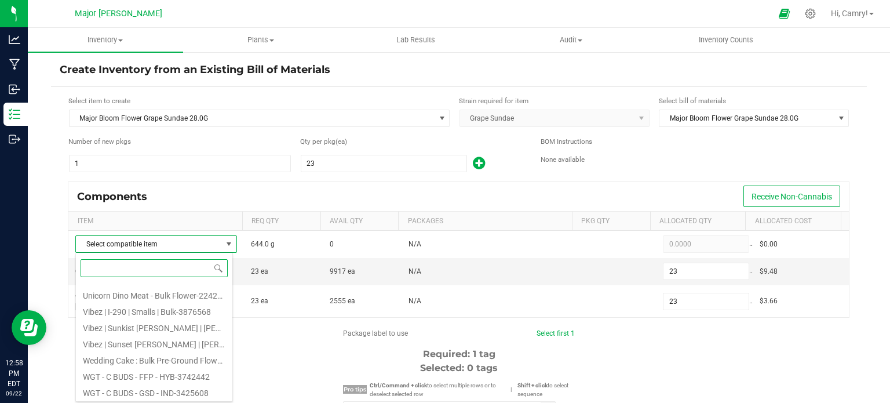
scroll to position [2577, 0]
click at [195, 376] on li "WGT - C BUDS - GSD - IND-3425608" at bounding box center [154, 374] width 156 height 16
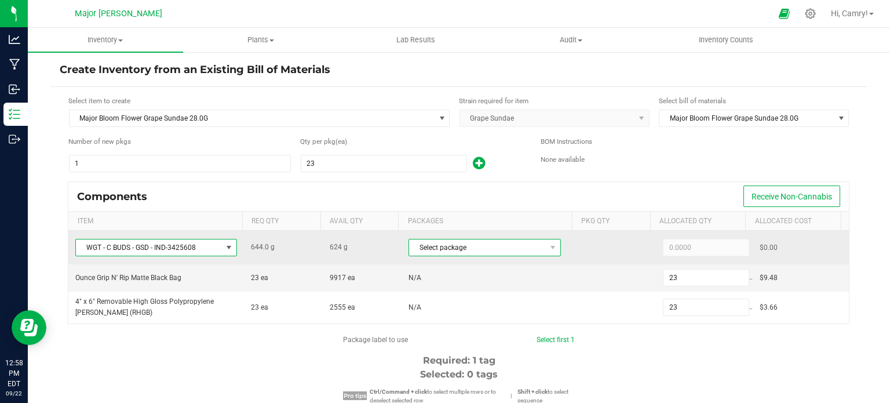
click at [426, 250] on span "Select package" at bounding box center [477, 247] width 137 height 16
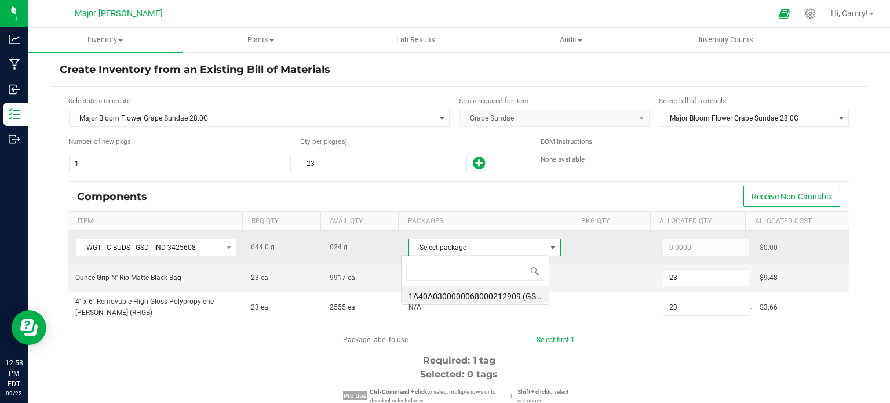
scroll to position [17, 148]
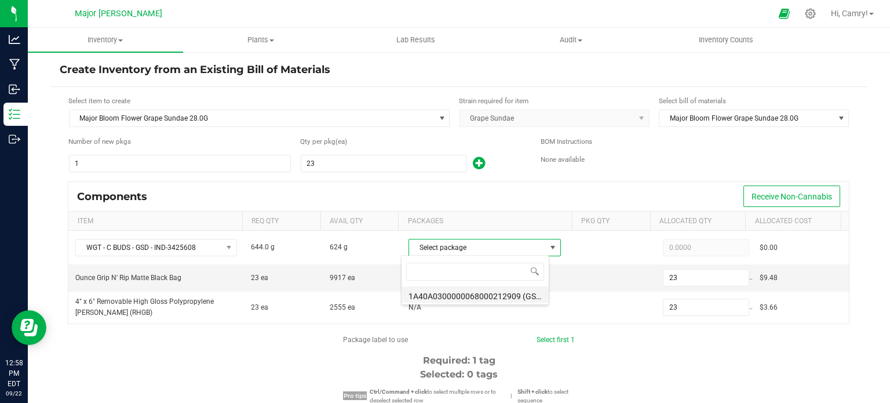
click at [453, 295] on li "1A40A0300000068000212909 (GSD-250717-M3-A)" at bounding box center [474, 294] width 147 height 16
type input "624.0000"
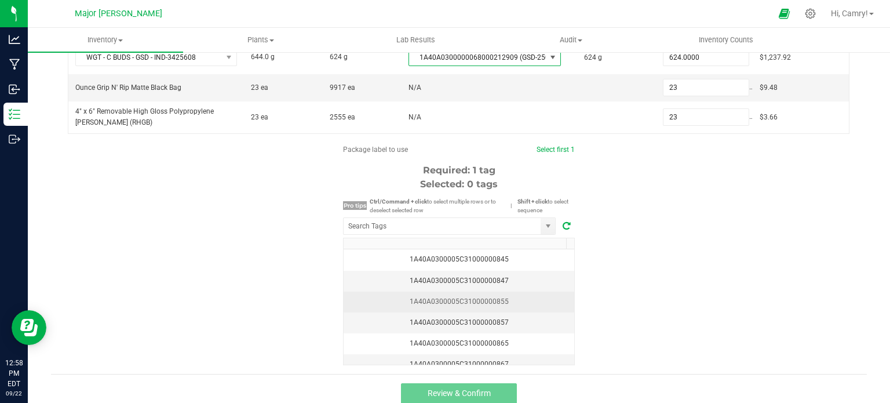
scroll to position [197, 0]
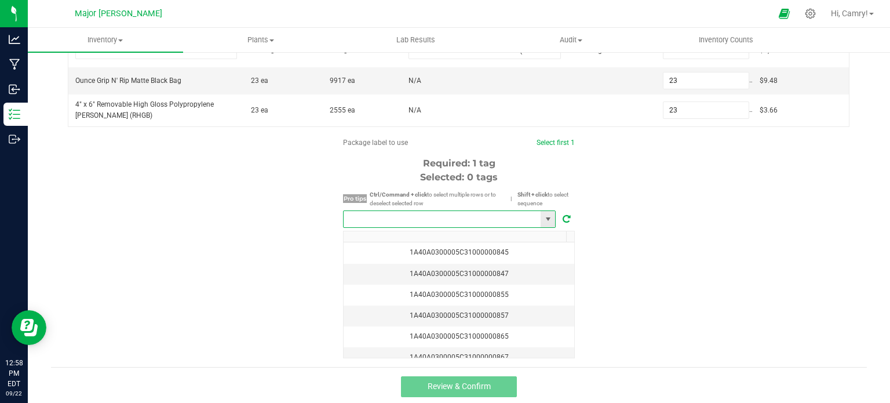
click at [389, 222] on input "NO DATA FOUND" at bounding box center [442, 219] width 197 height 16
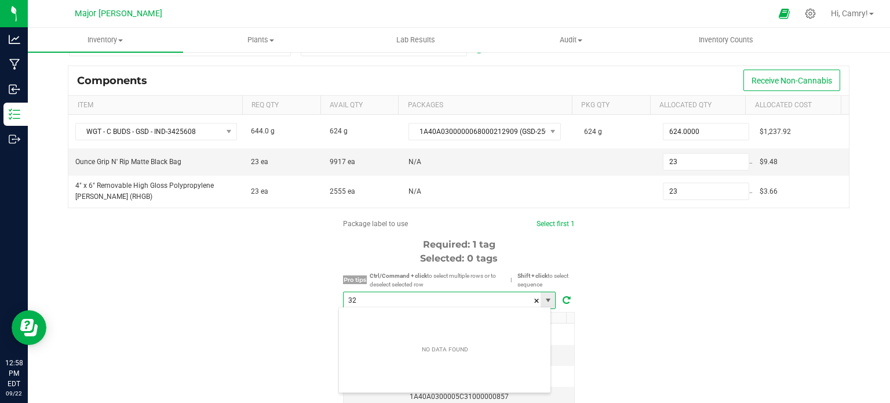
scroll to position [17, 213]
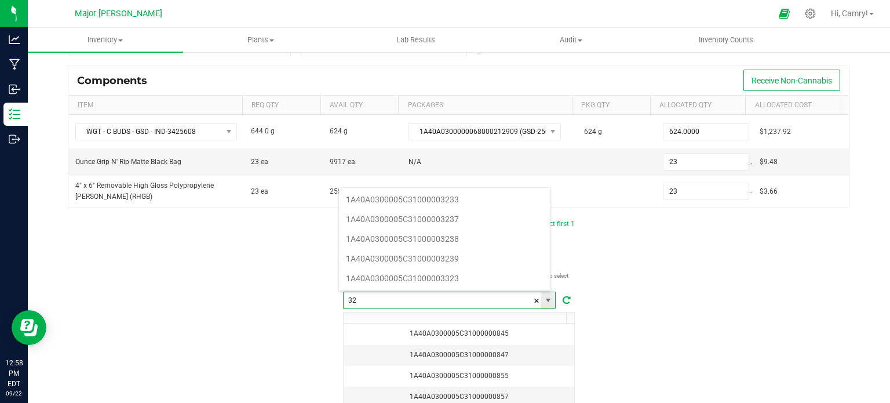
type input "3"
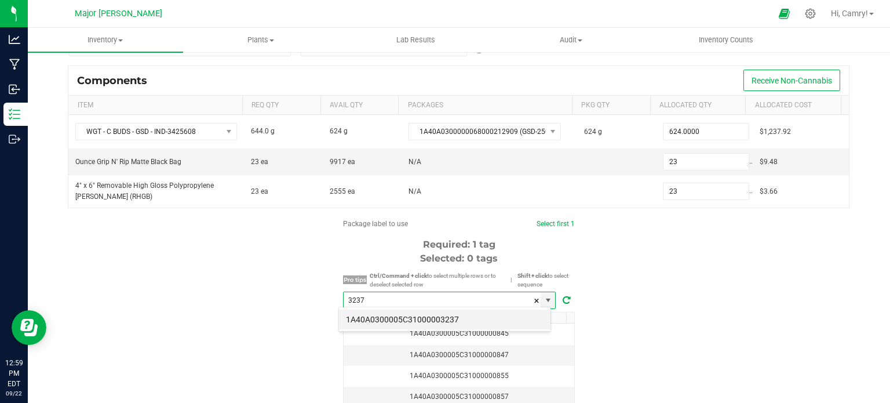
click at [387, 320] on li "1A40A0300005C31000003237" at bounding box center [444, 319] width 211 height 20
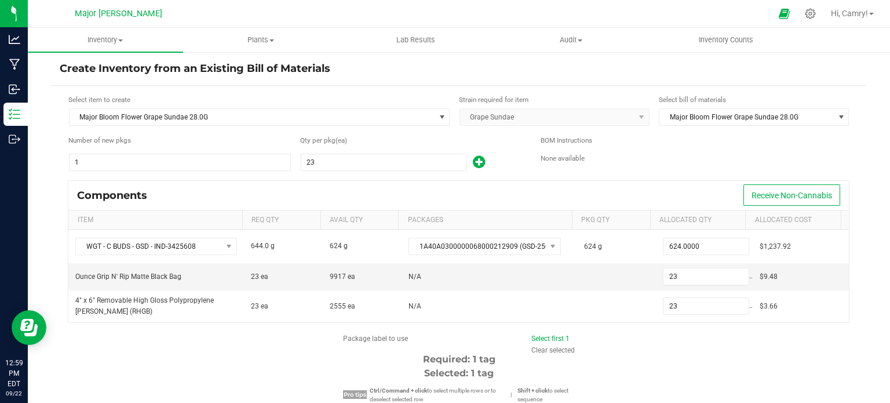
scroll to position [0, 0]
type input "1A40A0300005C31000003237"
click at [333, 165] on input "23" at bounding box center [383, 163] width 165 height 16
type input "2"
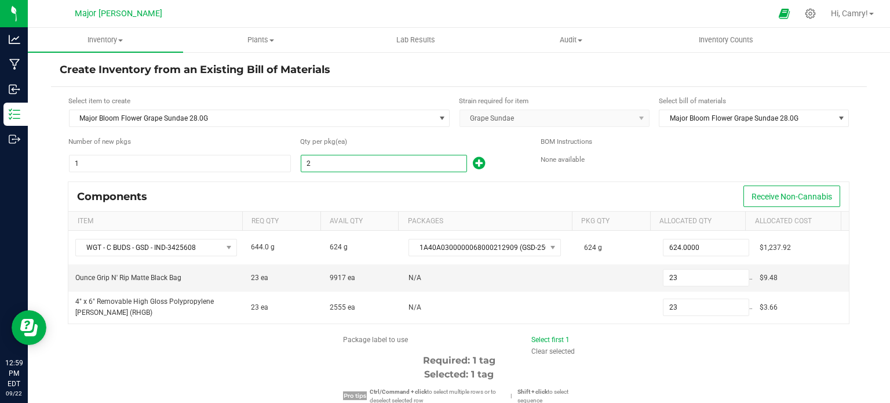
type input "2"
type input "1"
type input "2"
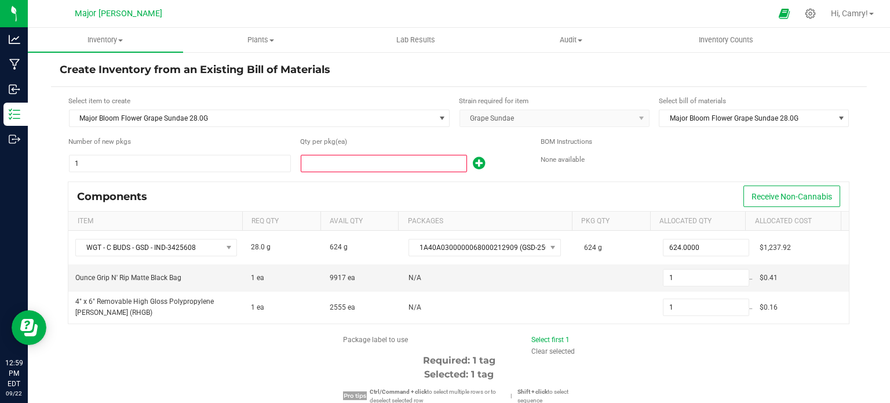
type input "2"
type input "21"
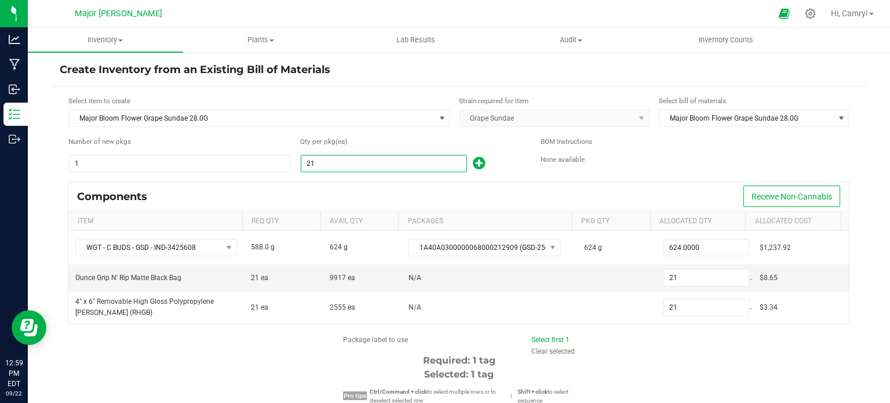
type input "2"
type input "22"
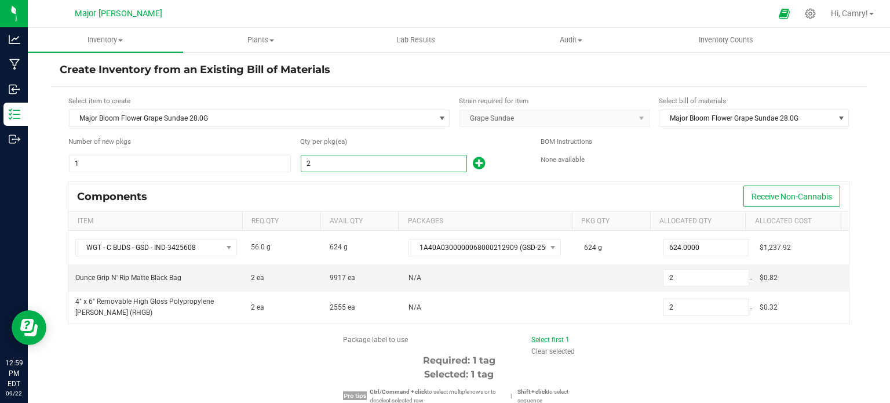
type input "22"
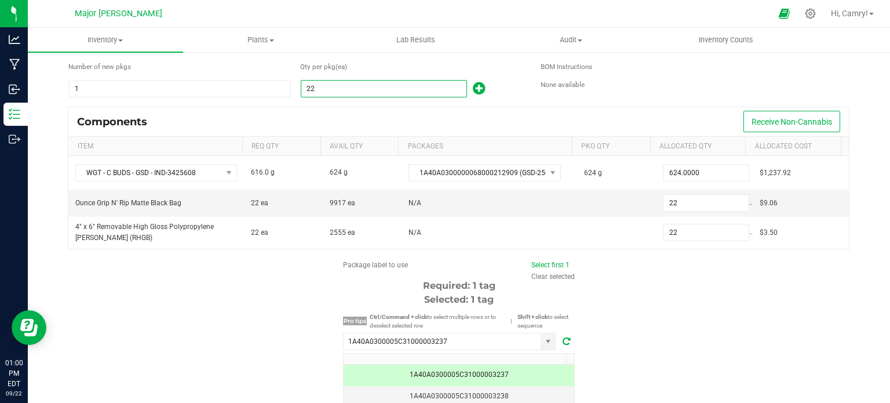
scroll to position [197, 0]
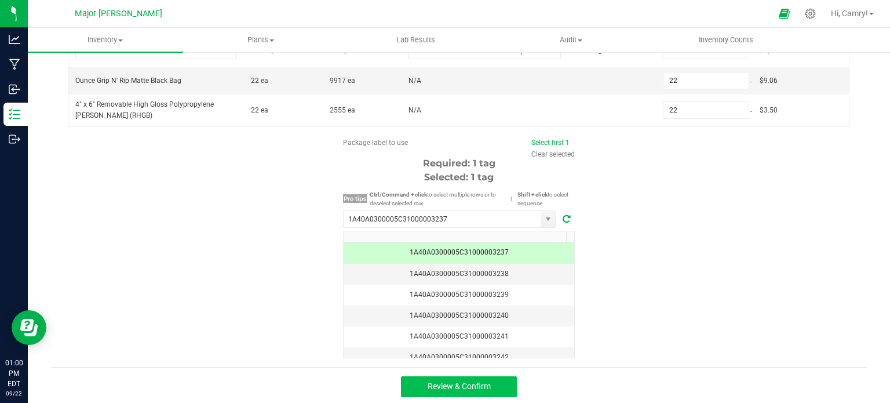
type input "22"
click at [482, 382] on span "Review & Confirm" at bounding box center [459, 385] width 63 height 9
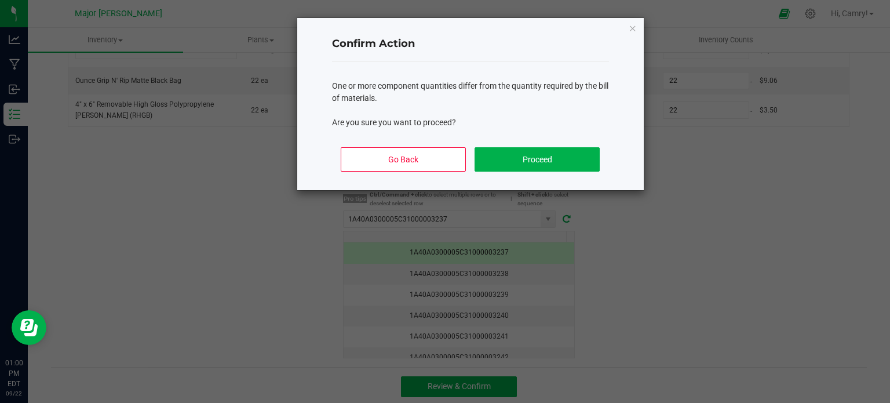
click at [637, 23] on div "Confirm Action One or more component quantities differ from the quantity requir…" at bounding box center [470, 104] width 346 height 172
click at [631, 26] on icon "Close" at bounding box center [633, 28] width 8 height 14
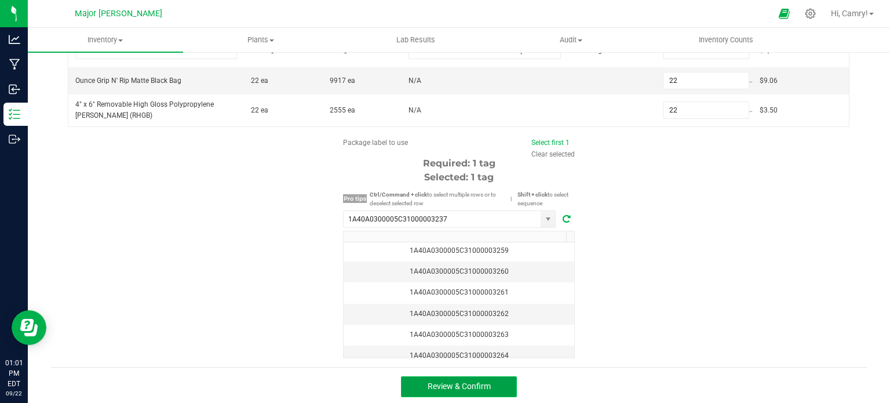
click at [456, 392] on button "Review & Confirm" at bounding box center [459, 386] width 116 height 21
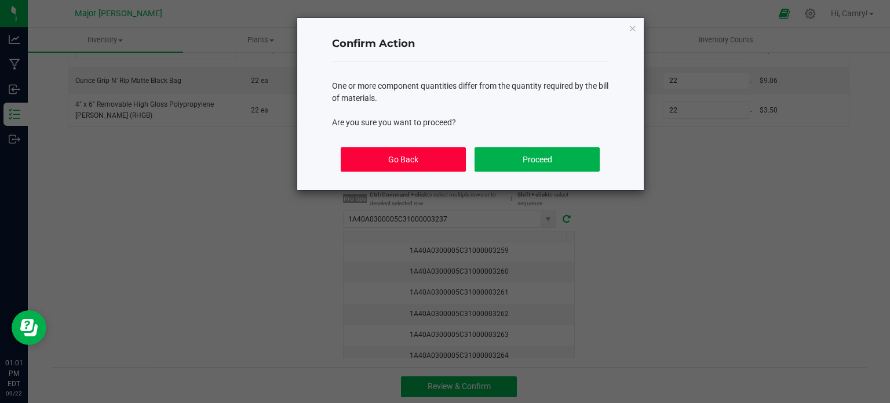
click at [436, 154] on button "Go Back" at bounding box center [403, 159] width 125 height 24
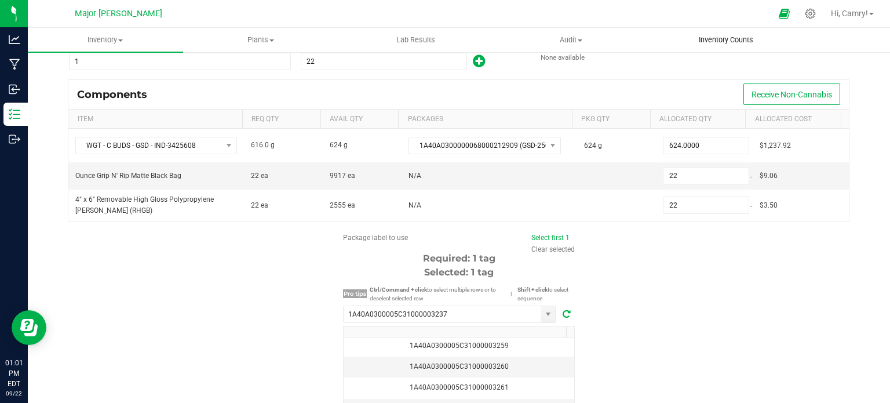
scroll to position [0, 0]
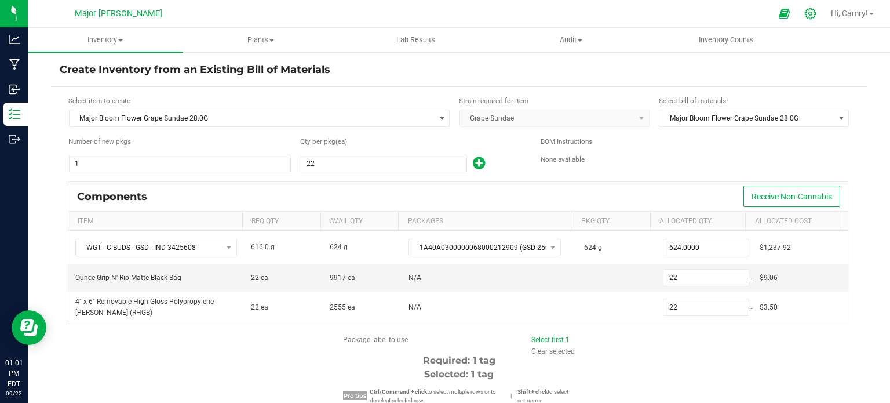
click at [807, 20] on div at bounding box center [810, 13] width 29 height 25
click at [807, 14] on icon at bounding box center [810, 13] width 11 height 11
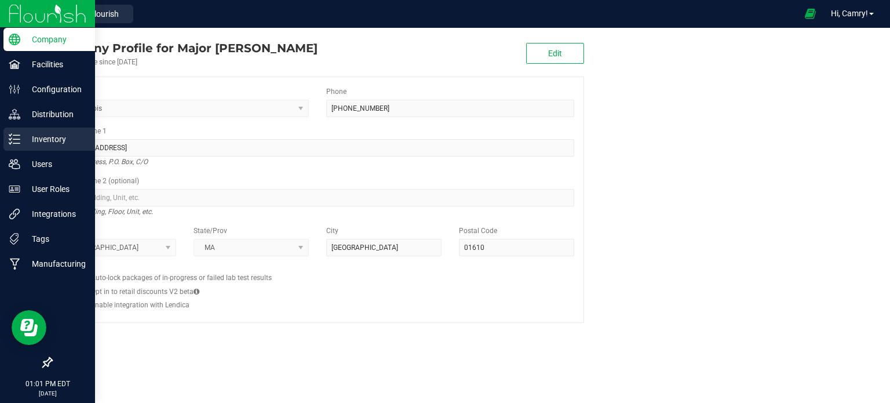
click at [27, 135] on p "Inventory" at bounding box center [55, 139] width 70 height 14
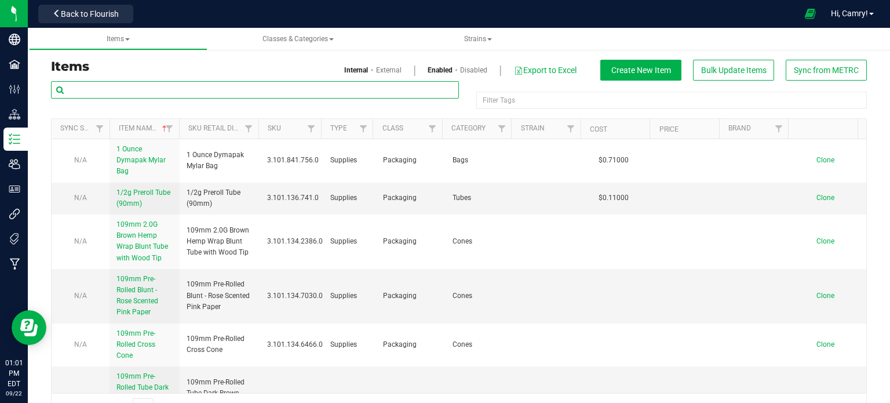
click at [171, 85] on input "text" at bounding box center [255, 89] width 408 height 17
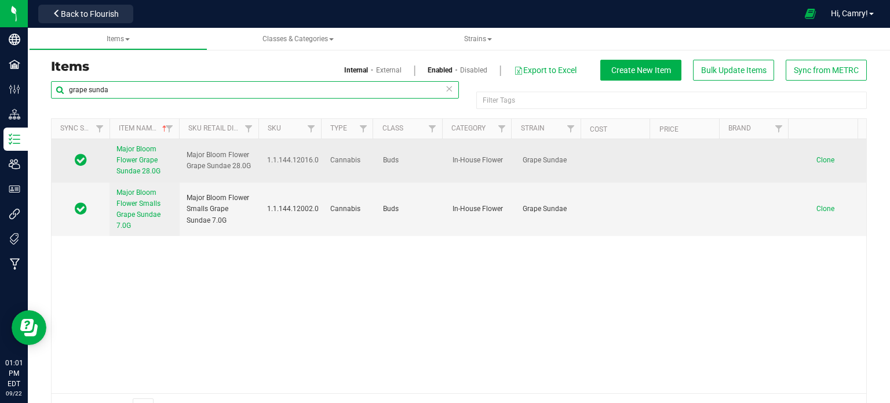
type input "grape sunda"
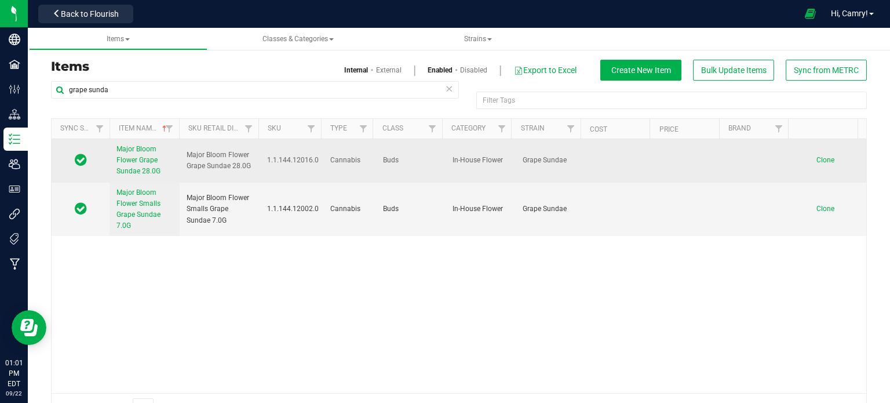
click at [141, 166] on link "Major Bloom Flower Grape Sundae 28.0G" at bounding box center [144, 161] width 56 height 34
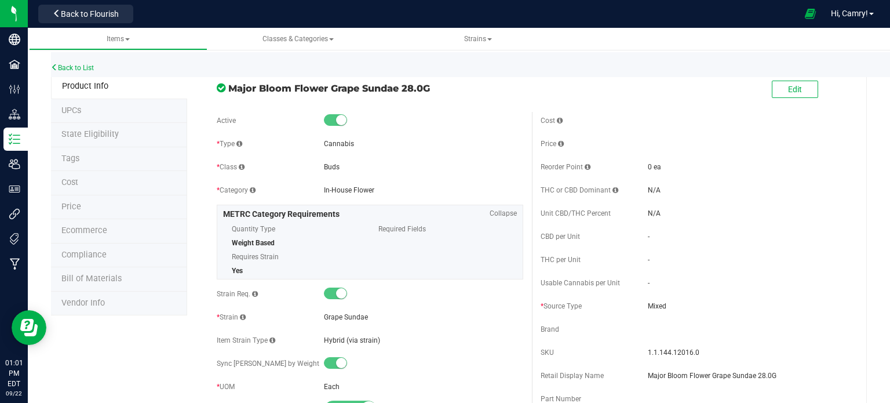
click at [104, 273] on span "Bill of Materials" at bounding box center [91, 278] width 60 height 10
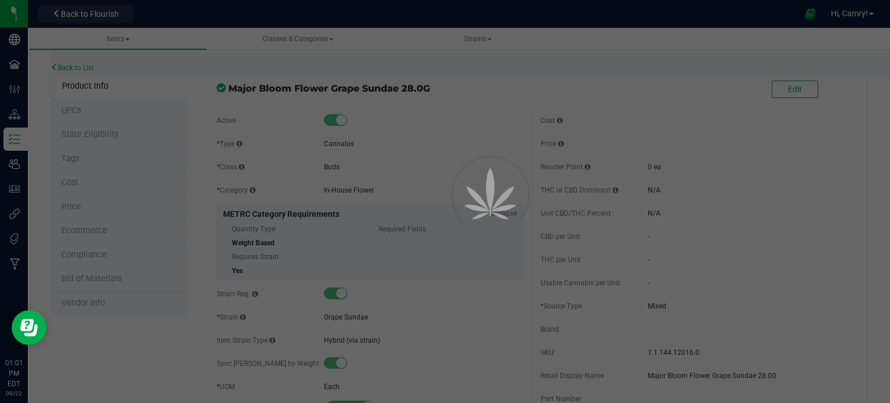
select select "914"
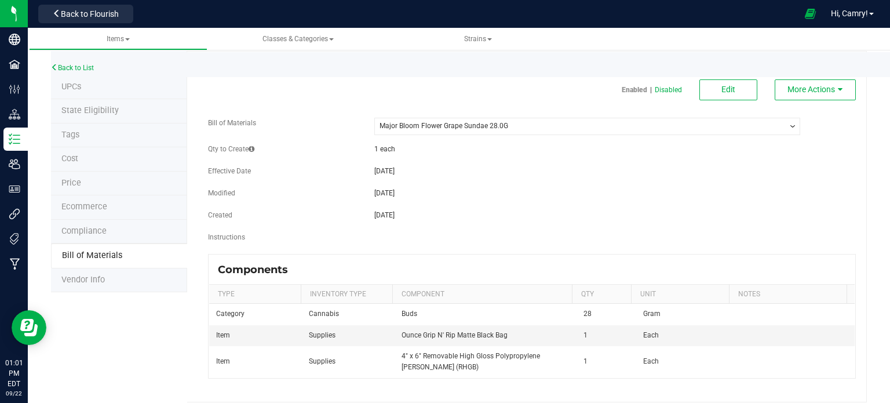
scroll to position [33, 0]
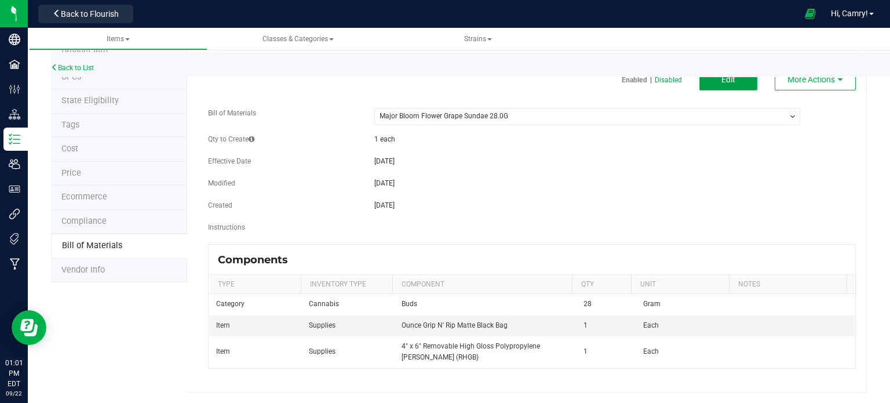
click at [721, 83] on span "Edit" at bounding box center [728, 79] width 14 height 9
select select "914"
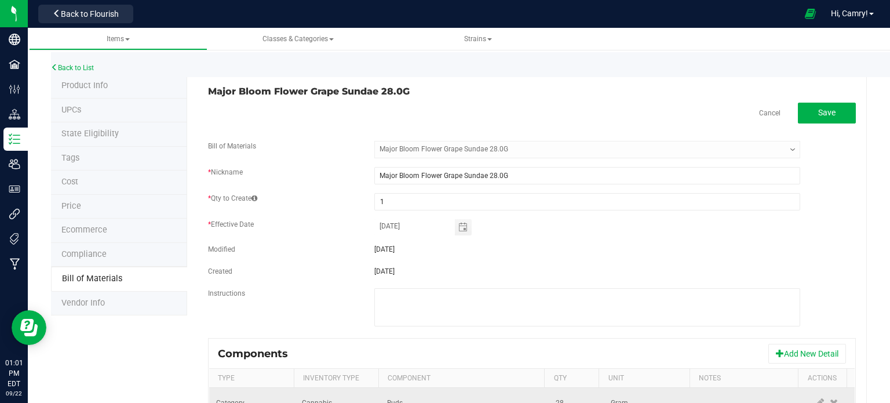
scroll to position [114, 0]
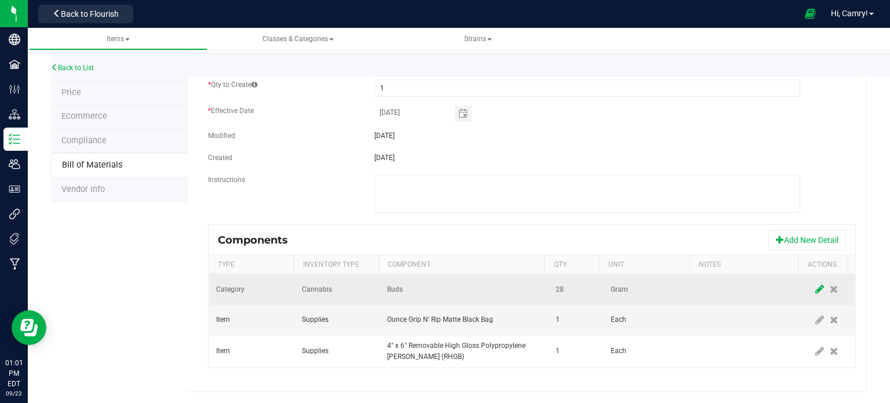
click at [815, 287] on icon at bounding box center [819, 289] width 9 height 10
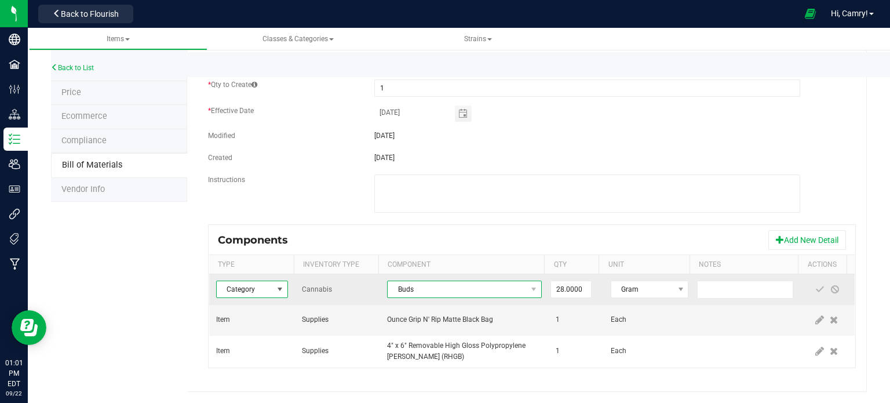
click at [461, 297] on span "Buds" at bounding box center [464, 288] width 154 height 17
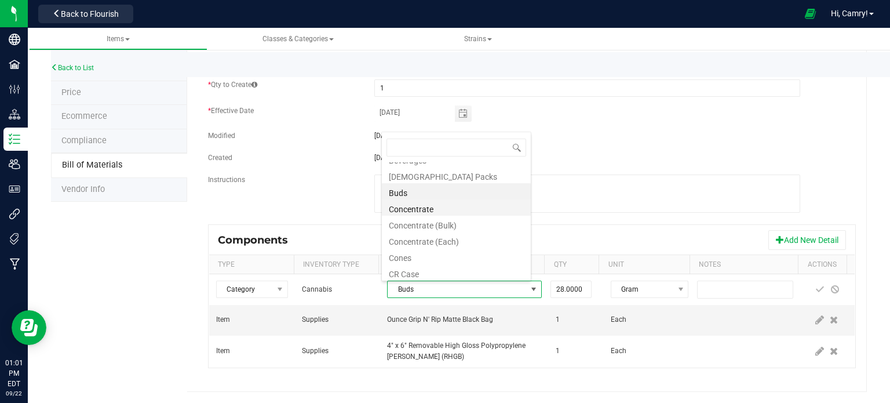
scroll to position [0, 0]
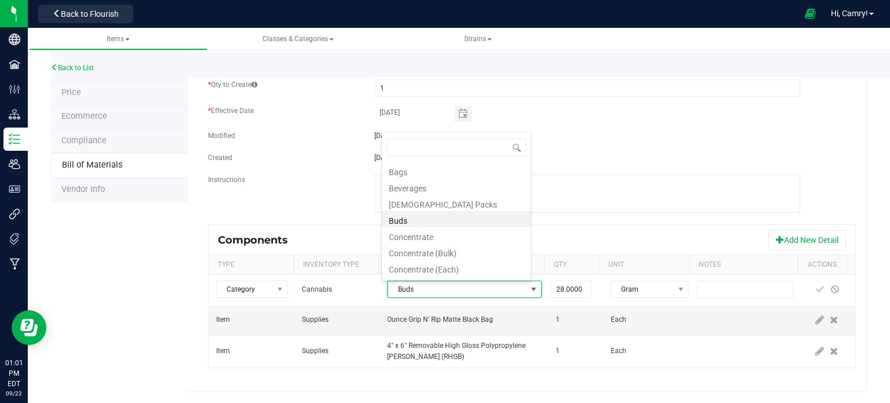
click at [473, 215] on li "Buds" at bounding box center [456, 219] width 149 height 16
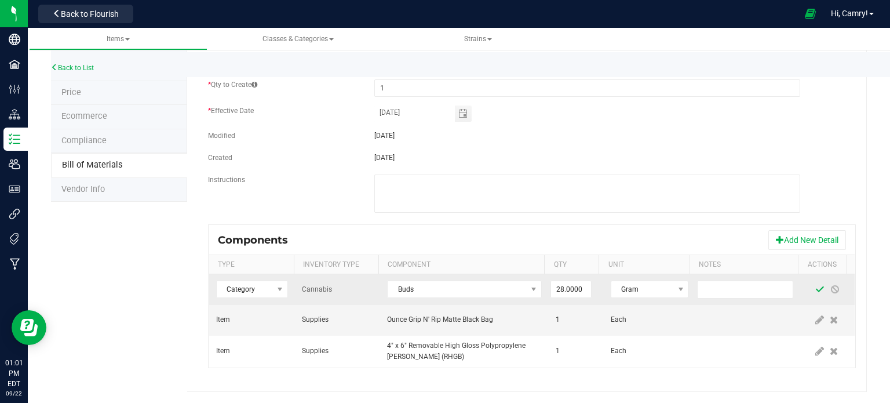
click at [815, 288] on span at bounding box center [819, 288] width 9 height 9
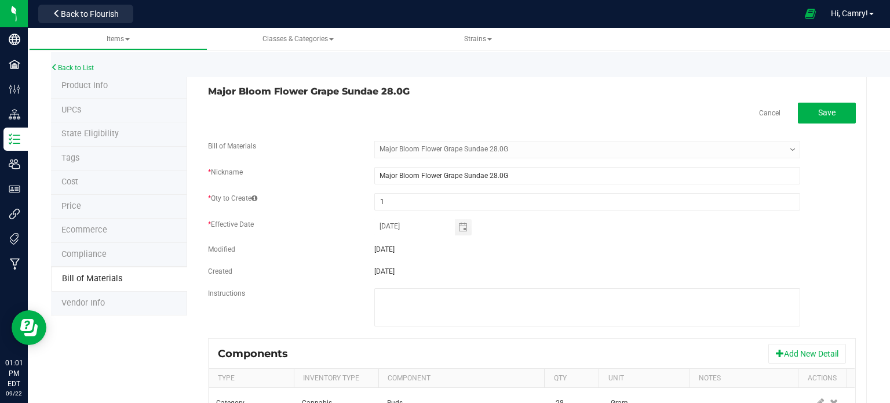
click at [93, 86] on span "Product Info" at bounding box center [84, 86] width 46 height 10
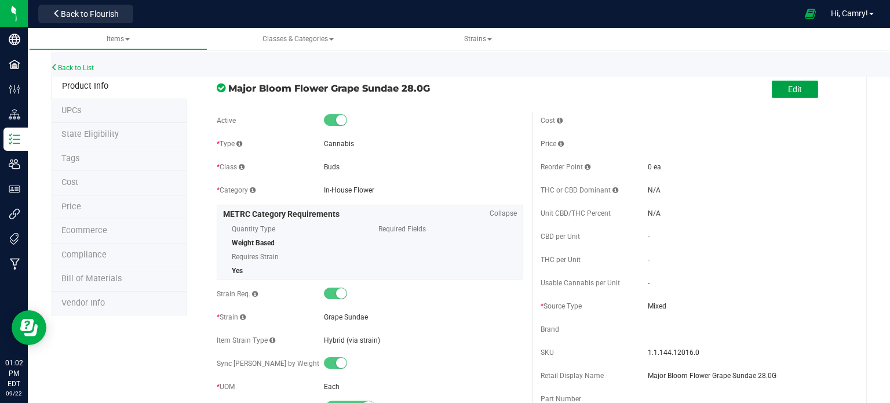
click at [790, 95] on button "Edit" at bounding box center [795, 89] width 46 height 17
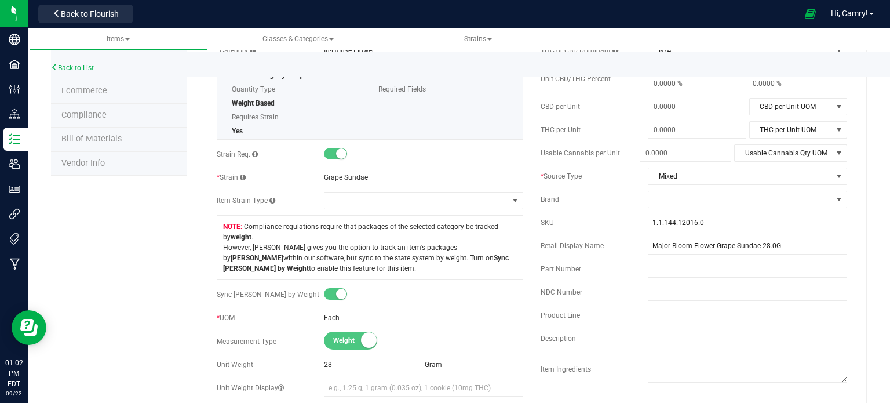
scroll to position [290, 0]
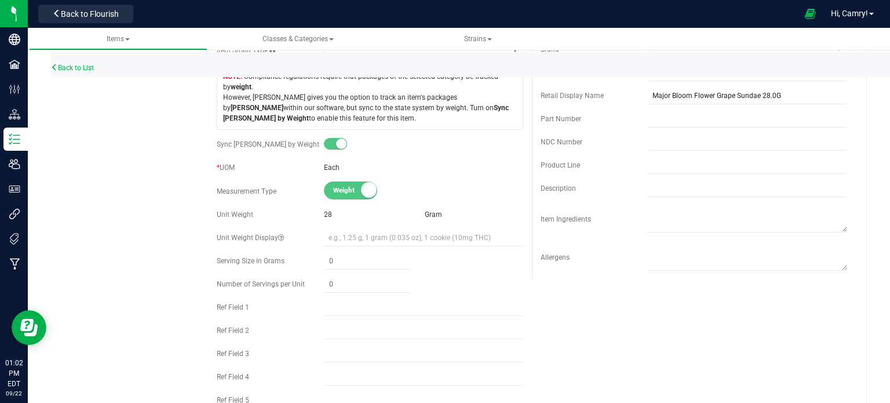
click at [331, 211] on div "28" at bounding box center [373, 214] width 98 height 10
click at [333, 211] on div "28" at bounding box center [373, 214] width 98 height 10
click at [320, 214] on div "Unit Weight 28 Gram" at bounding box center [370, 214] width 306 height 17
click at [325, 213] on span "28" at bounding box center [328, 214] width 8 height 8
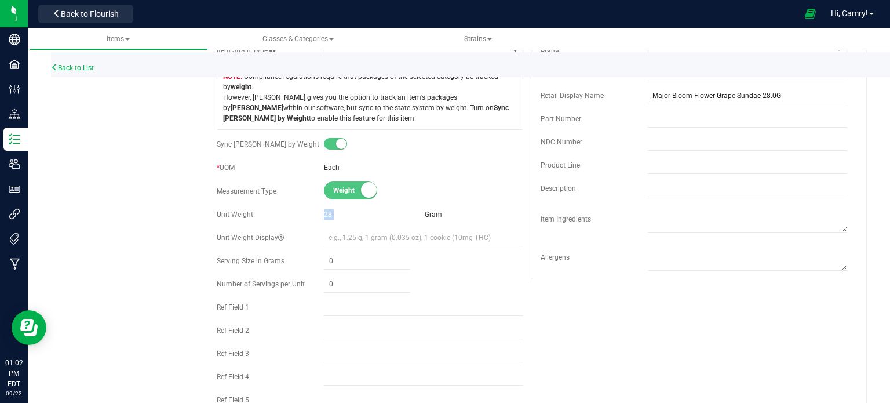
click at [325, 213] on span "28" at bounding box center [328, 214] width 8 height 8
click at [326, 213] on span "28" at bounding box center [328, 214] width 8 height 8
click at [330, 213] on div "28" at bounding box center [373, 214] width 98 height 10
click at [346, 214] on div "28" at bounding box center [373, 214] width 98 height 10
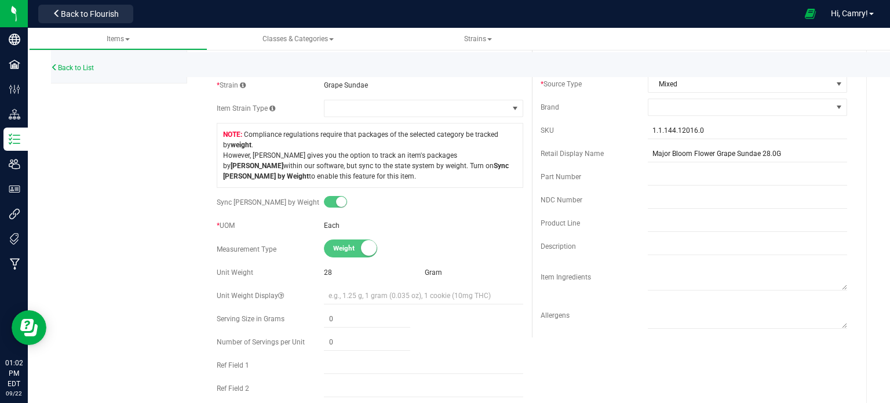
scroll to position [232, 0]
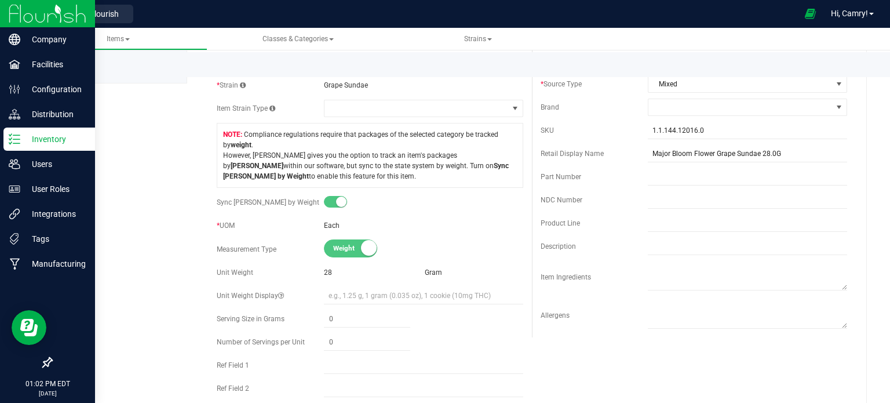
click at [25, 138] on p "Inventory" at bounding box center [55, 139] width 70 height 14
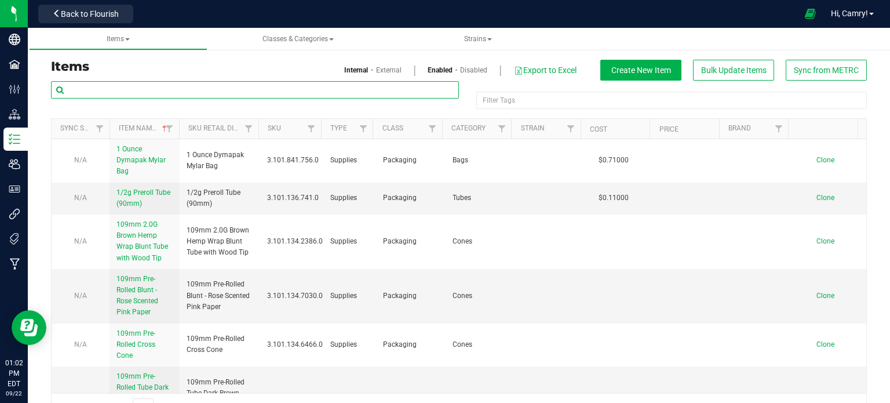
click at [202, 91] on input "text" at bounding box center [255, 89] width 408 height 17
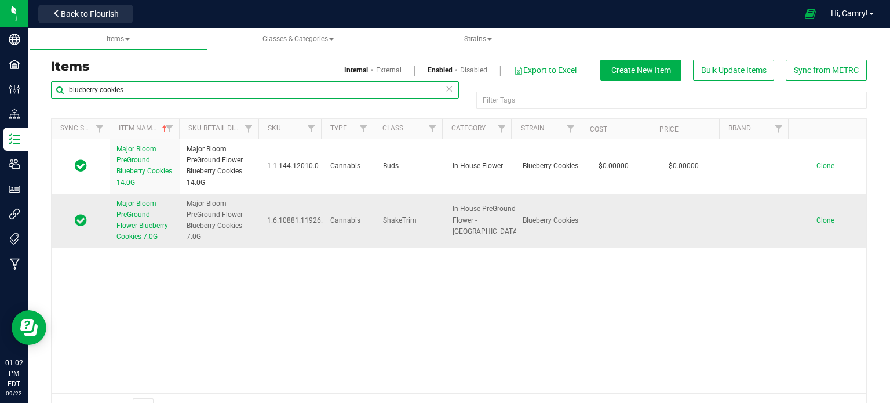
type input "blueberry cookies"
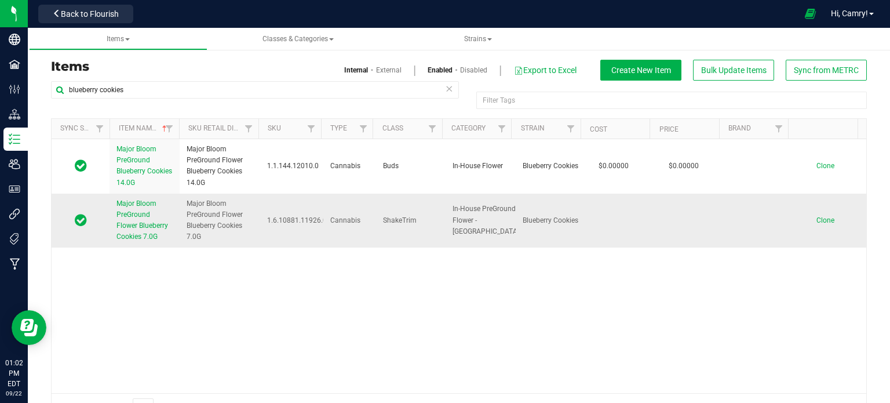
click at [151, 232] on span "Major Bloom PreGround Flower Blueberry Cookies 7.0G" at bounding box center [142, 220] width 52 height 42
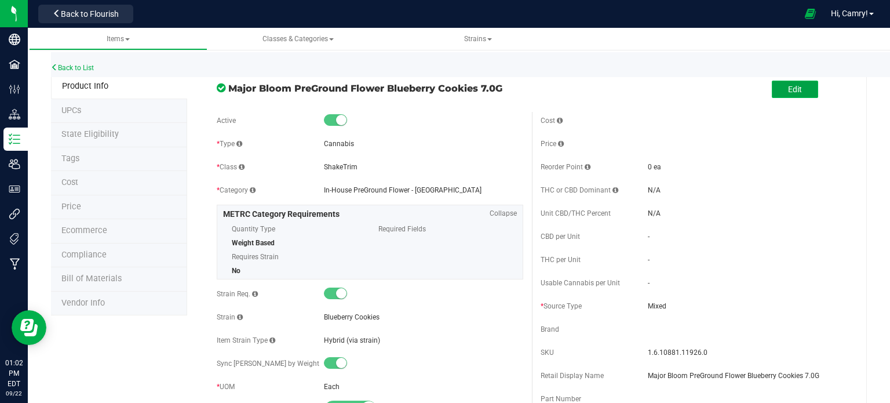
click at [797, 90] on button "Edit" at bounding box center [795, 89] width 46 height 17
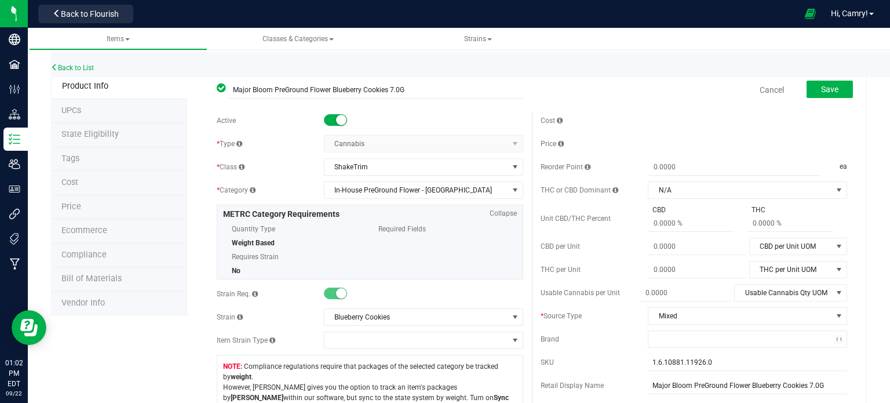
scroll to position [174, 0]
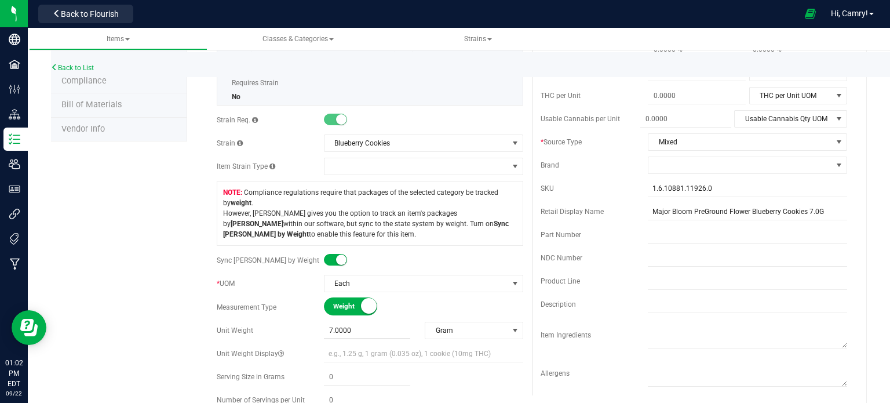
click at [349, 328] on span "7.0000 7" at bounding box center [367, 330] width 86 height 17
type input "7.000"
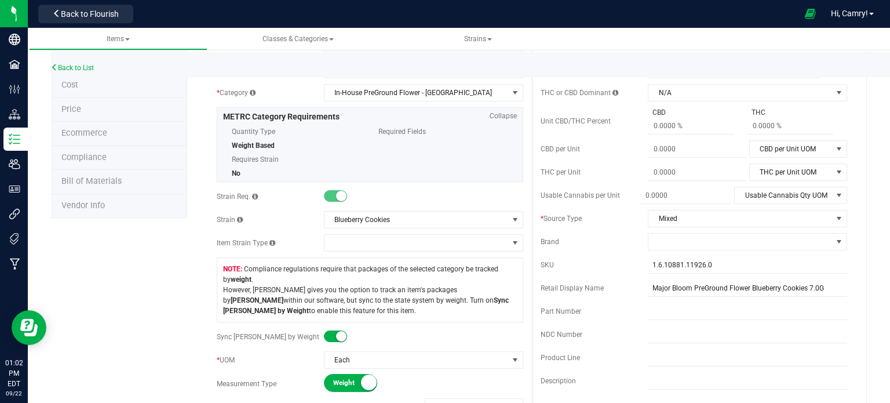
scroll to position [0, 0]
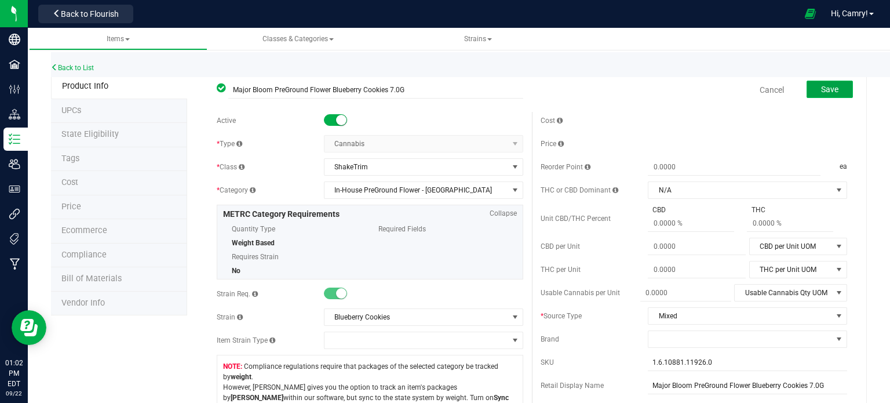
click at [834, 86] on button "Save" at bounding box center [829, 89] width 46 height 17
